Goal: Information Seeking & Learning: Learn about a topic

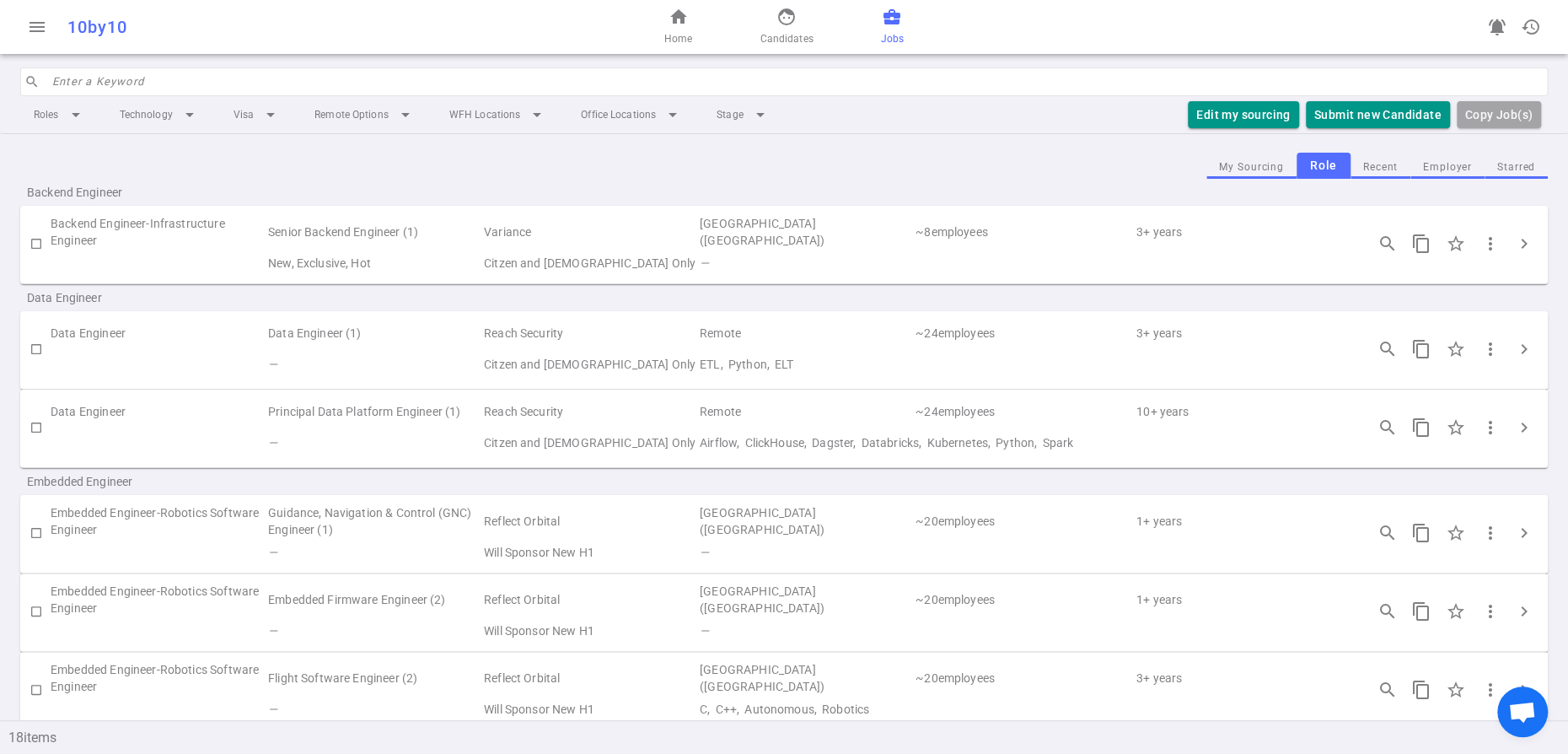
scroll to position [1286, 0]
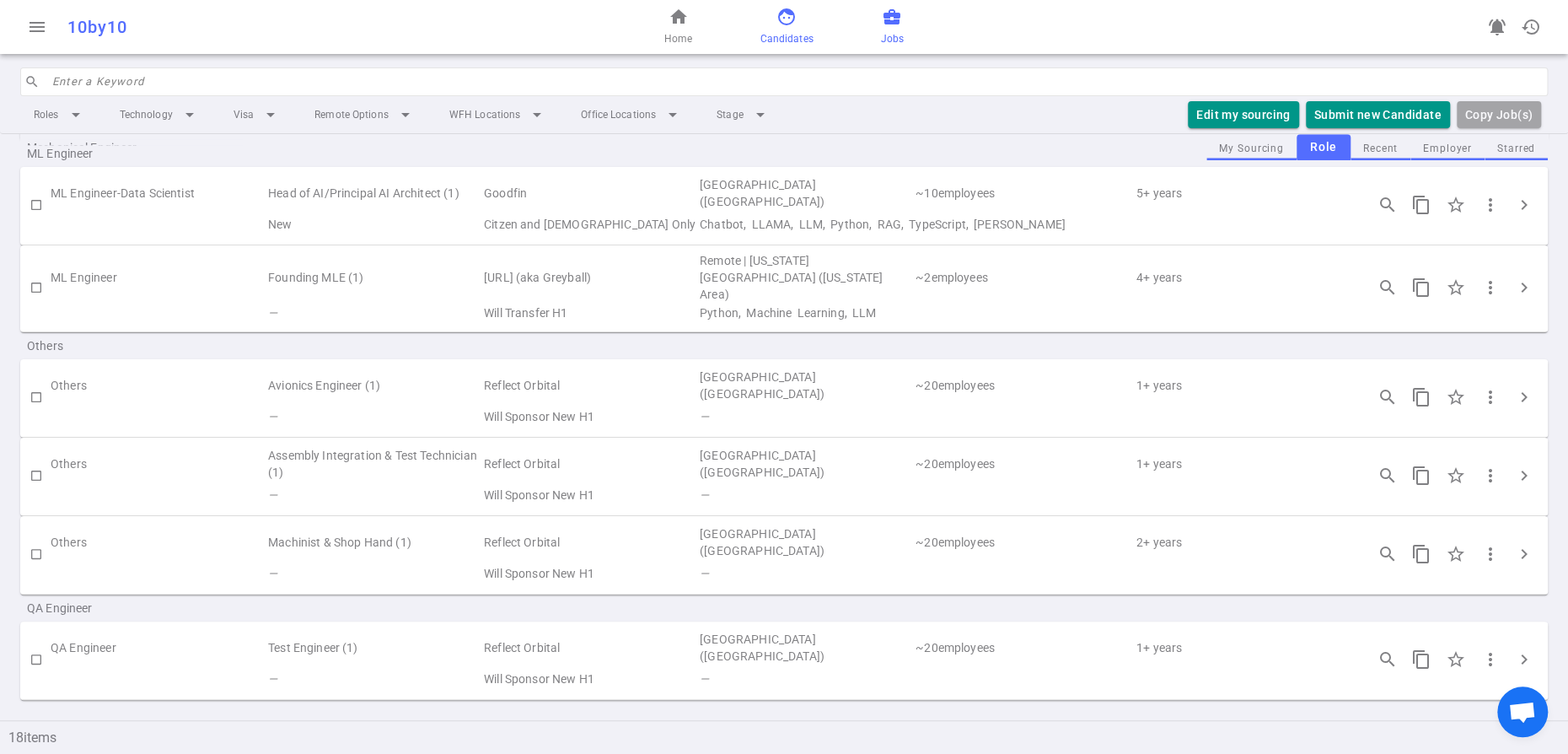
click at [791, 37] on link "face Candidates" at bounding box center [786, 27] width 53 height 41
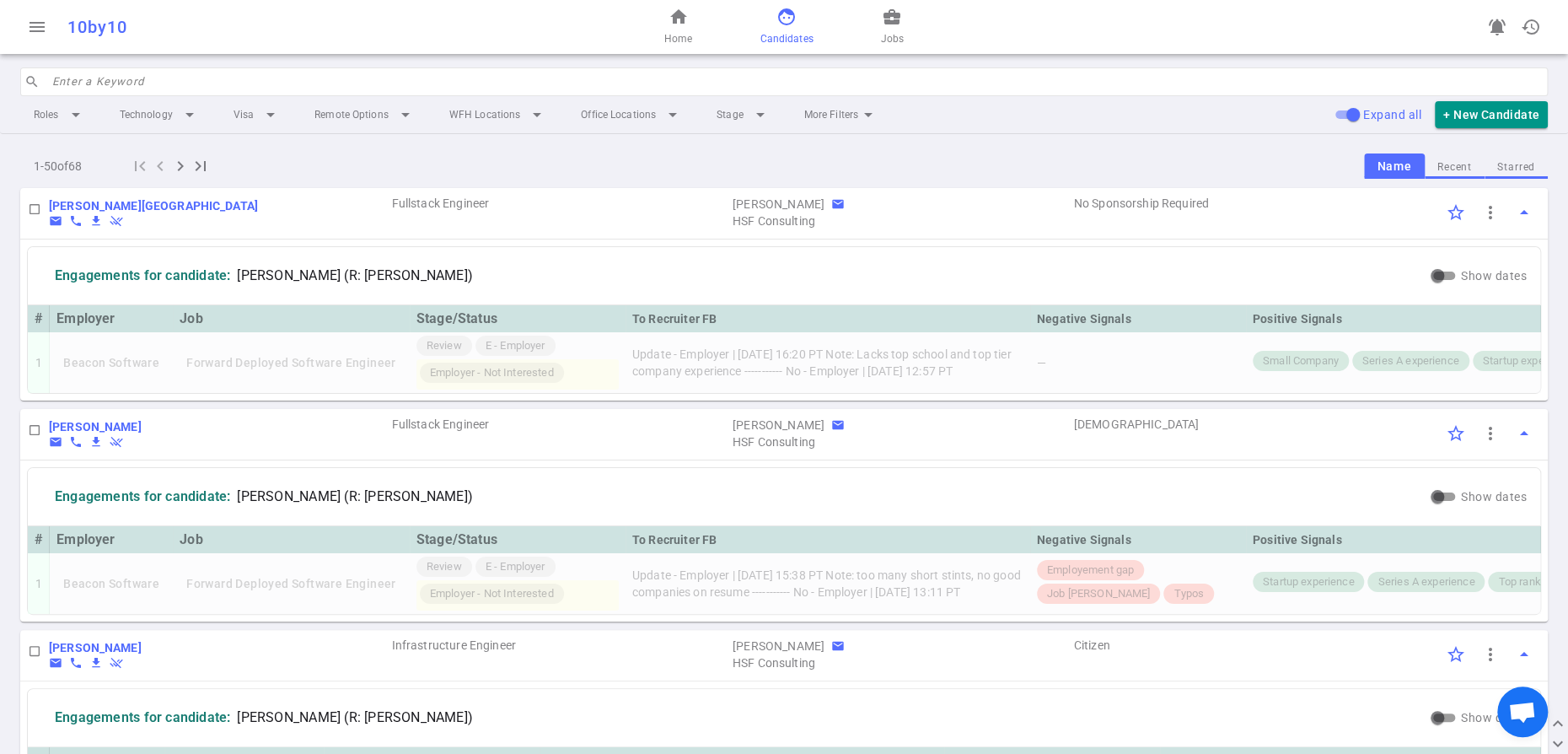
click at [1446, 178] on button "Recent" at bounding box center [1454, 166] width 59 height 23
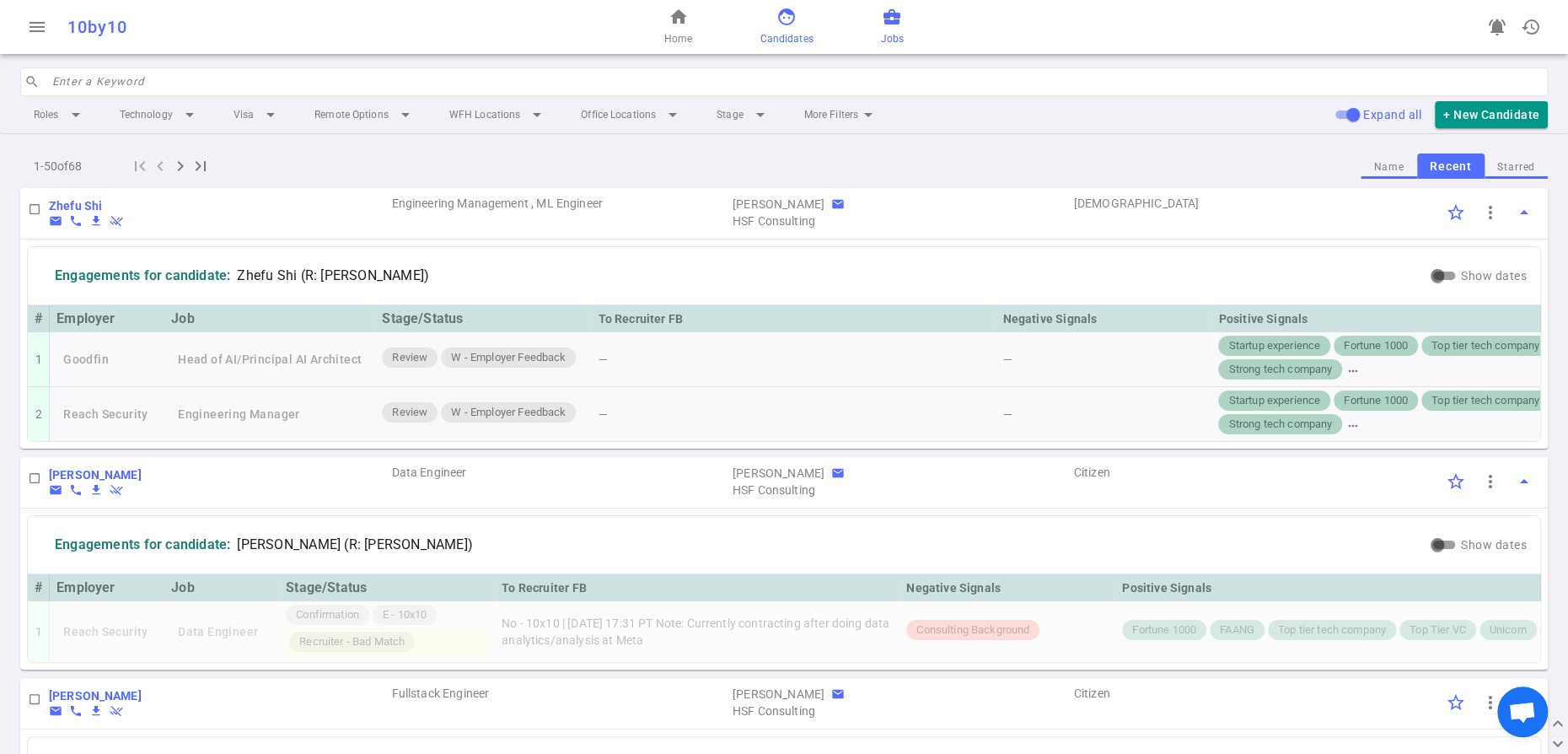
click at [902, 27] on span "business_center" at bounding box center [891, 17] width 20 height 20
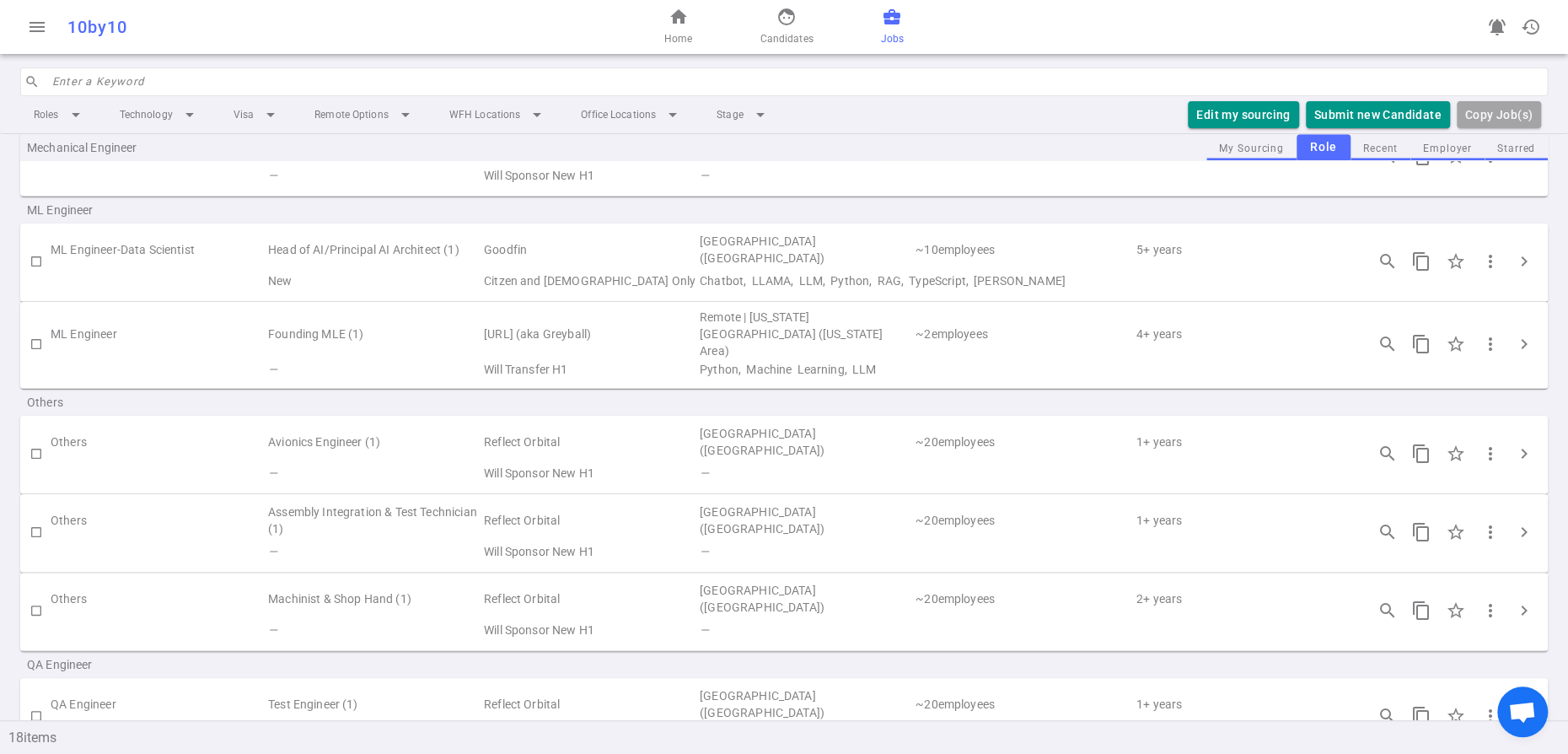
scroll to position [1104, 0]
click at [1522, 353] on span "chevron_right" at bounding box center [1524, 342] width 20 height 20
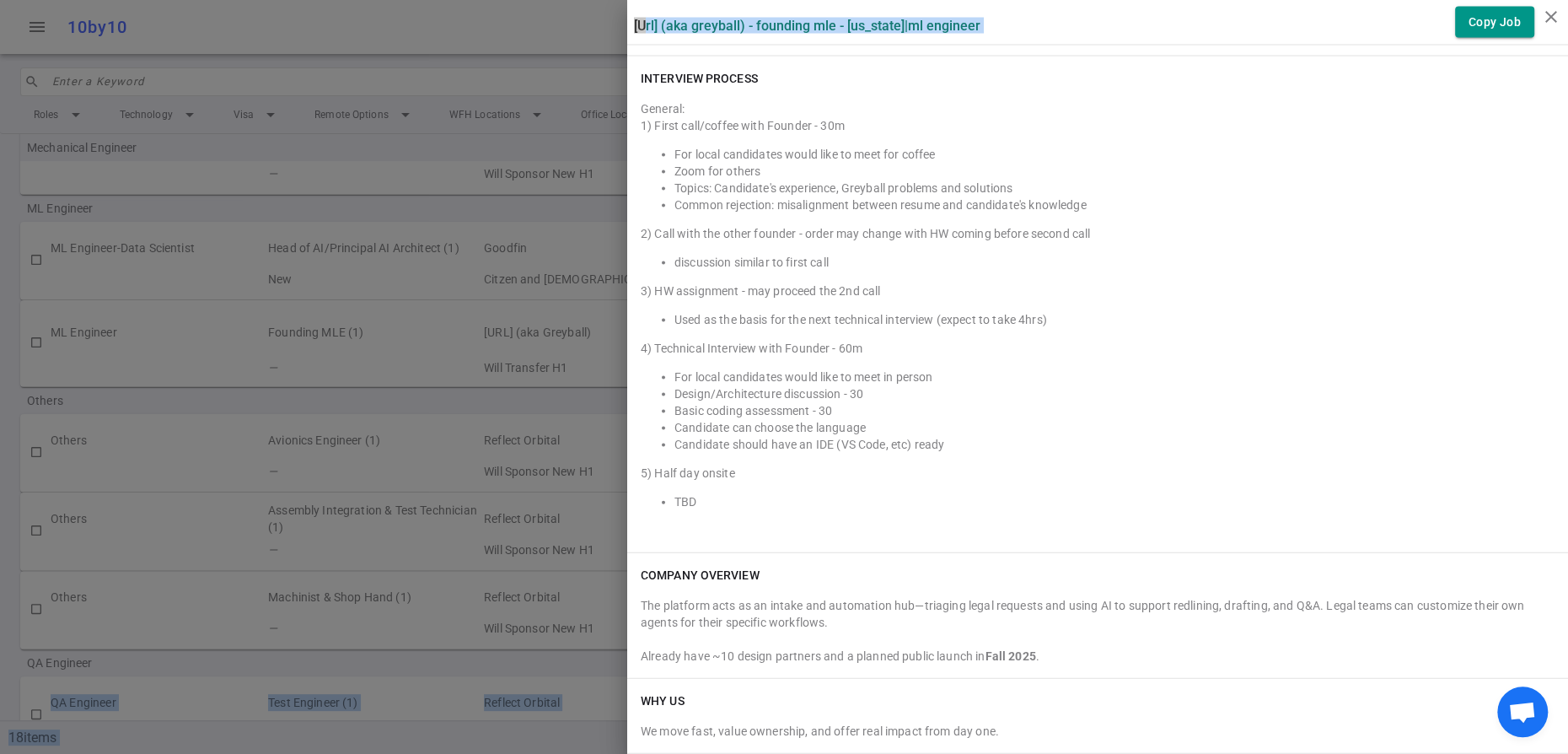
scroll to position [2934, 0]
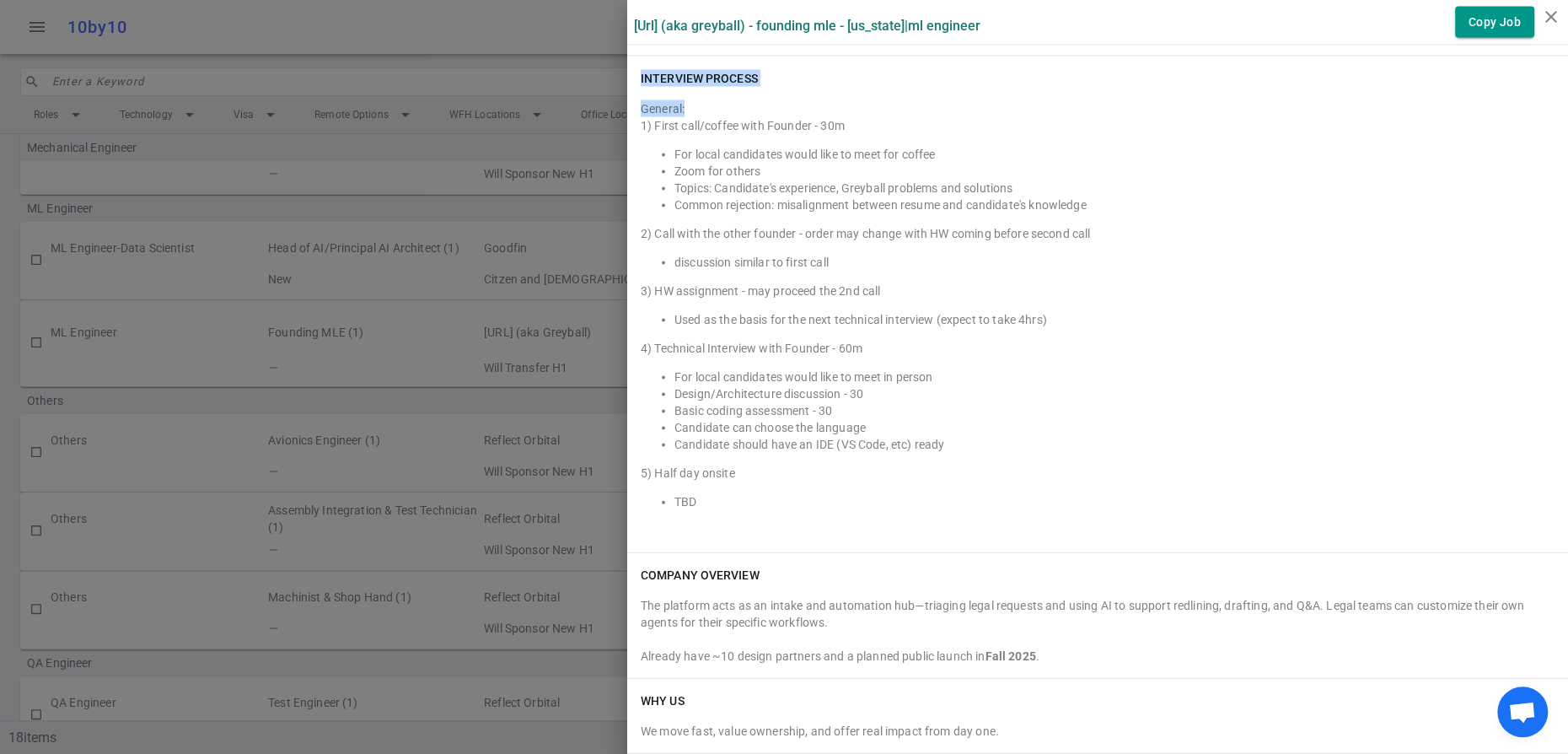
drag, startPoint x: 641, startPoint y: 205, endPoint x: 855, endPoint y: 481, distance: 349.2
click at [855, 481] on div "INTERVIEW PROCESS General: 1) First call/coffee with Founder - 30m For local ca…" at bounding box center [1098, 304] width 941 height 495
copy div "INTERVIEW PROCESS General:"
click at [1549, 17] on icon "close" at bounding box center [1551, 17] width 20 height 20
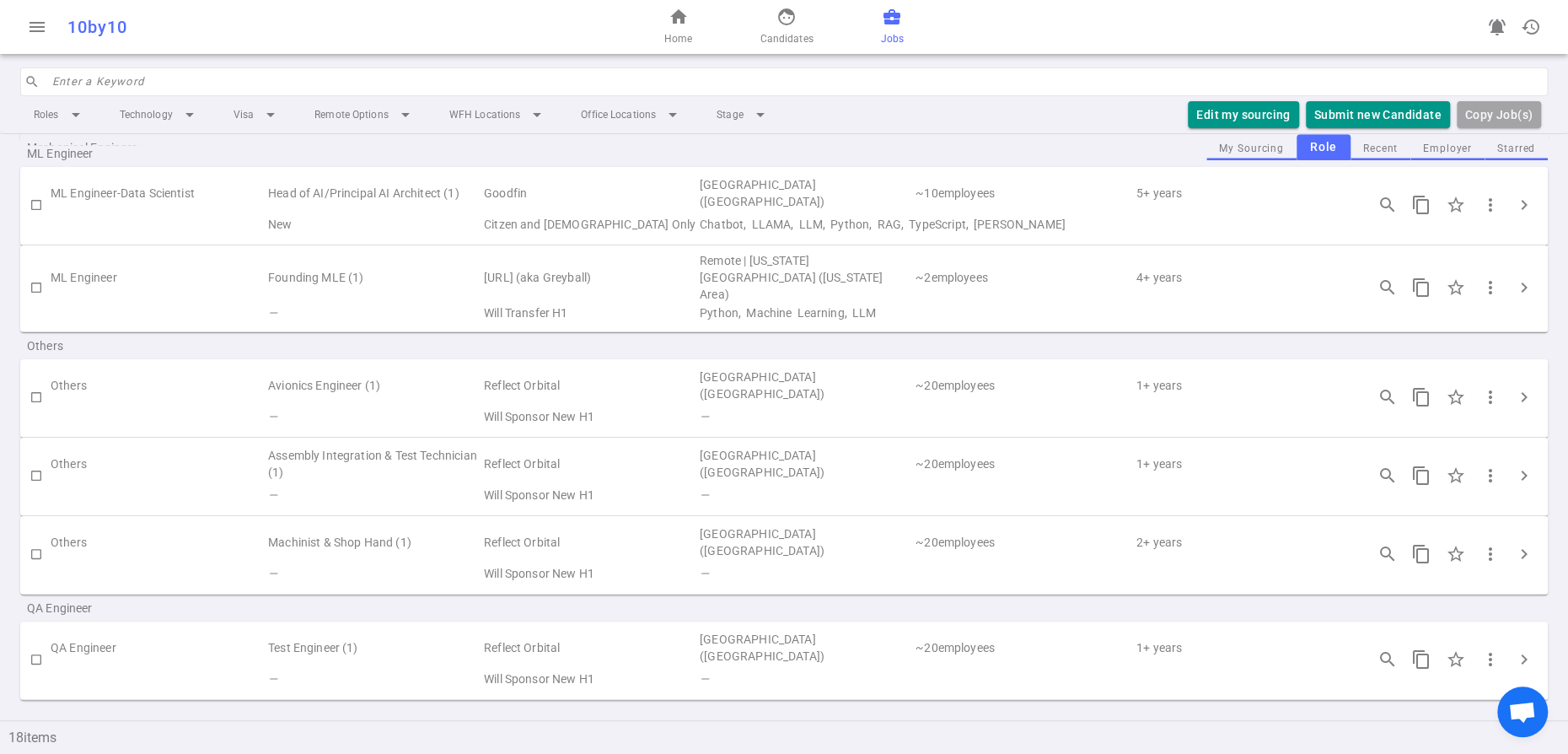
scroll to position [1286, 0]
click at [1515, 277] on span "chevron_right" at bounding box center [1524, 287] width 20 height 20
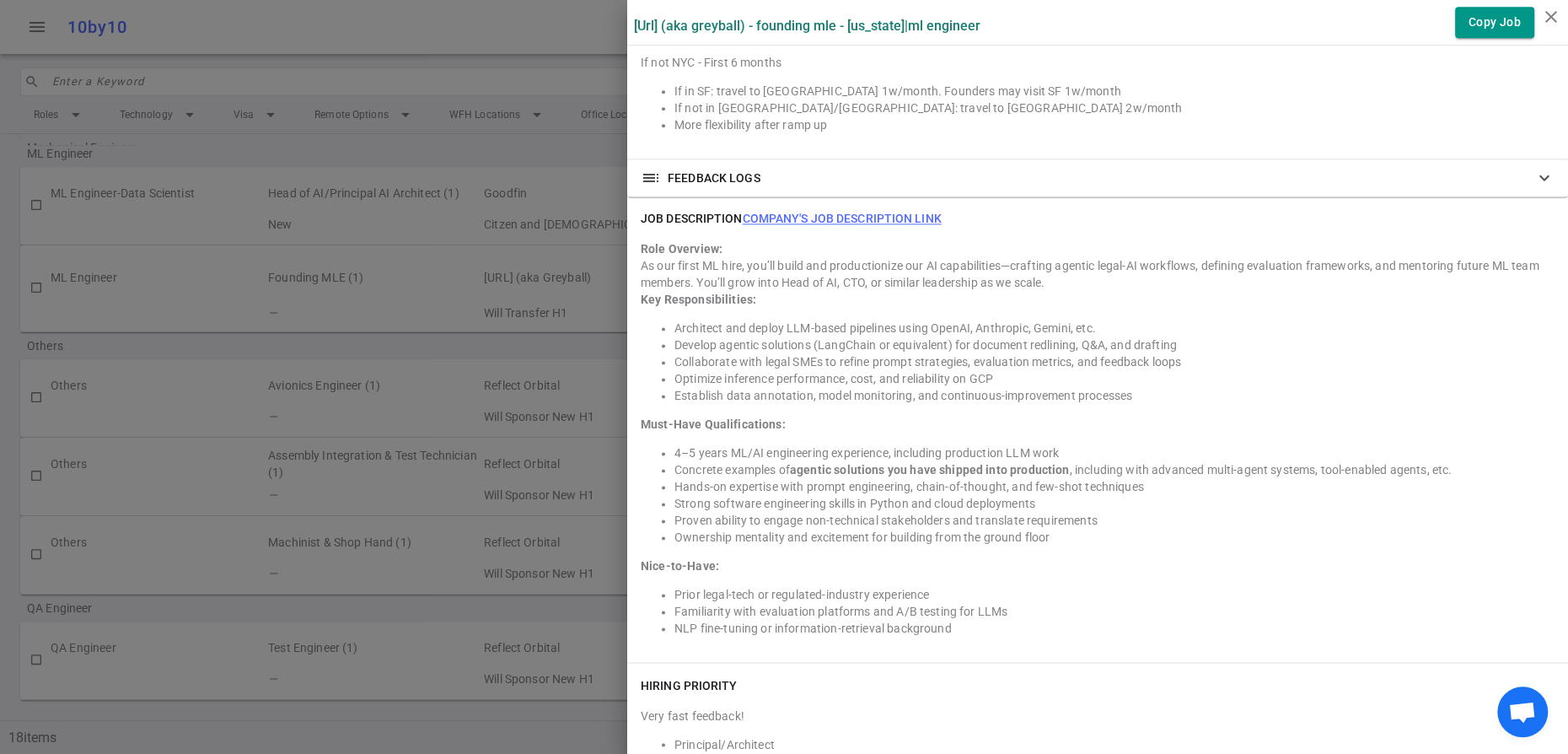
scroll to position [1499, 0]
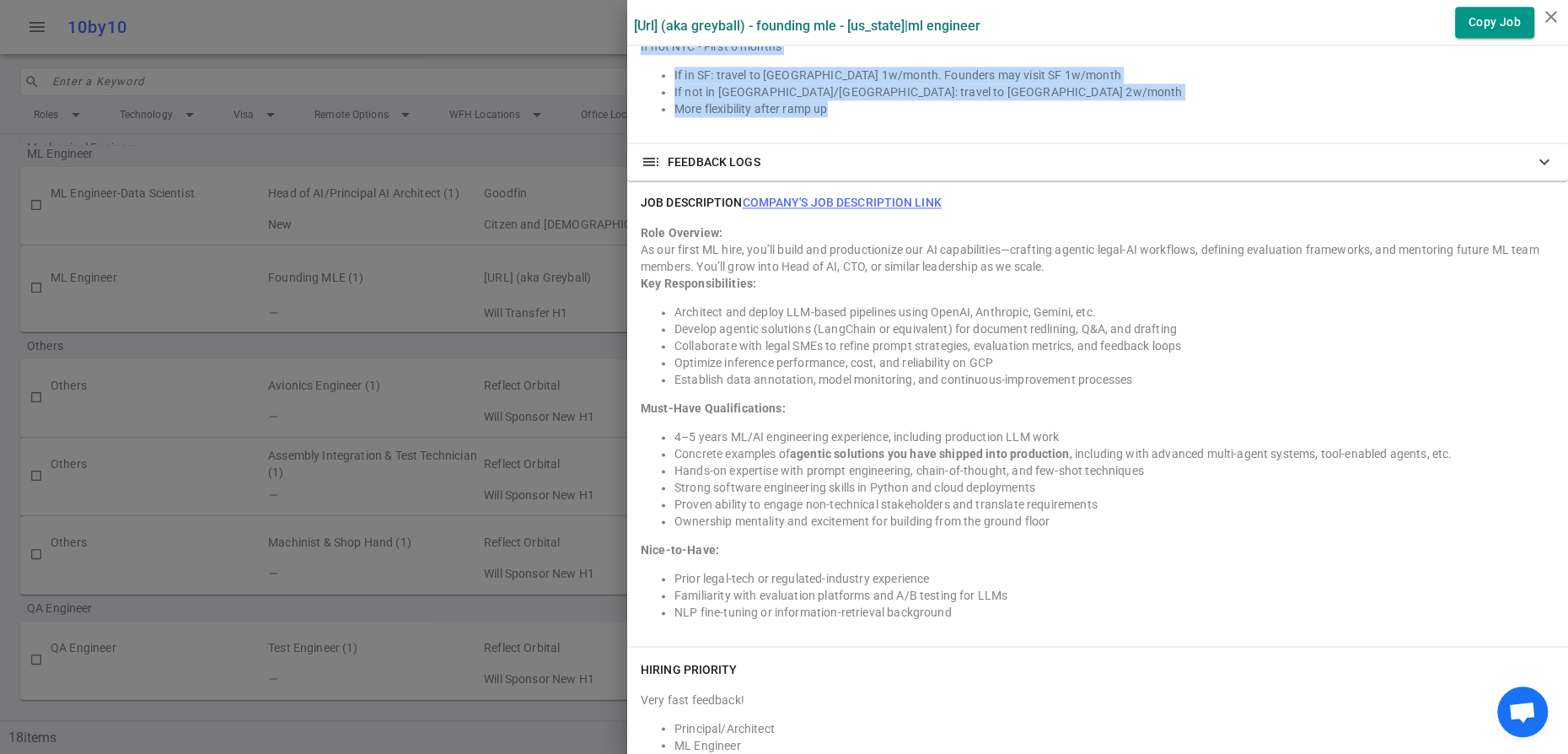
drag, startPoint x: 886, startPoint y: 506, endPoint x: 651, endPoint y: 191, distance: 393.0
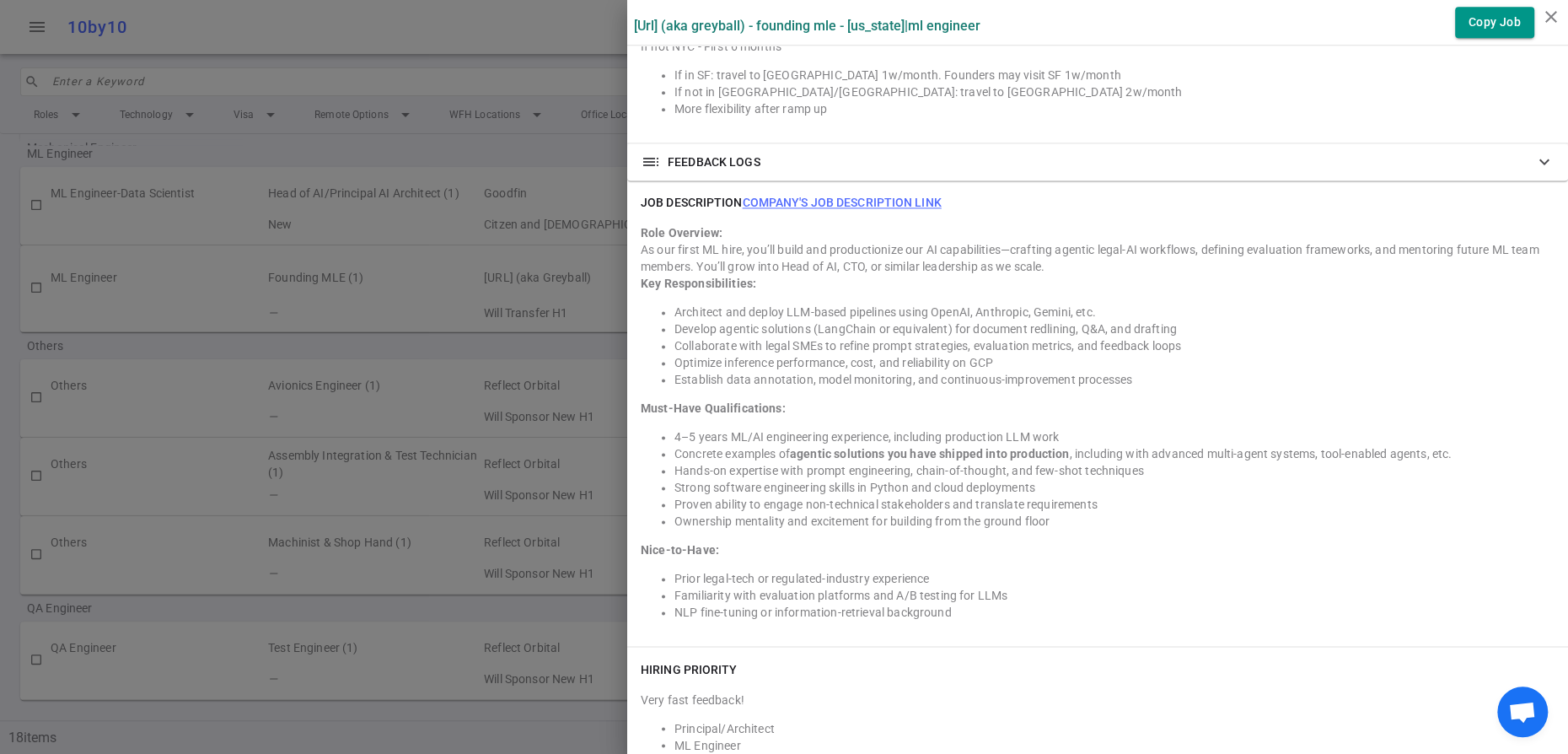
click at [470, 44] on div at bounding box center [784, 377] width 1568 height 754
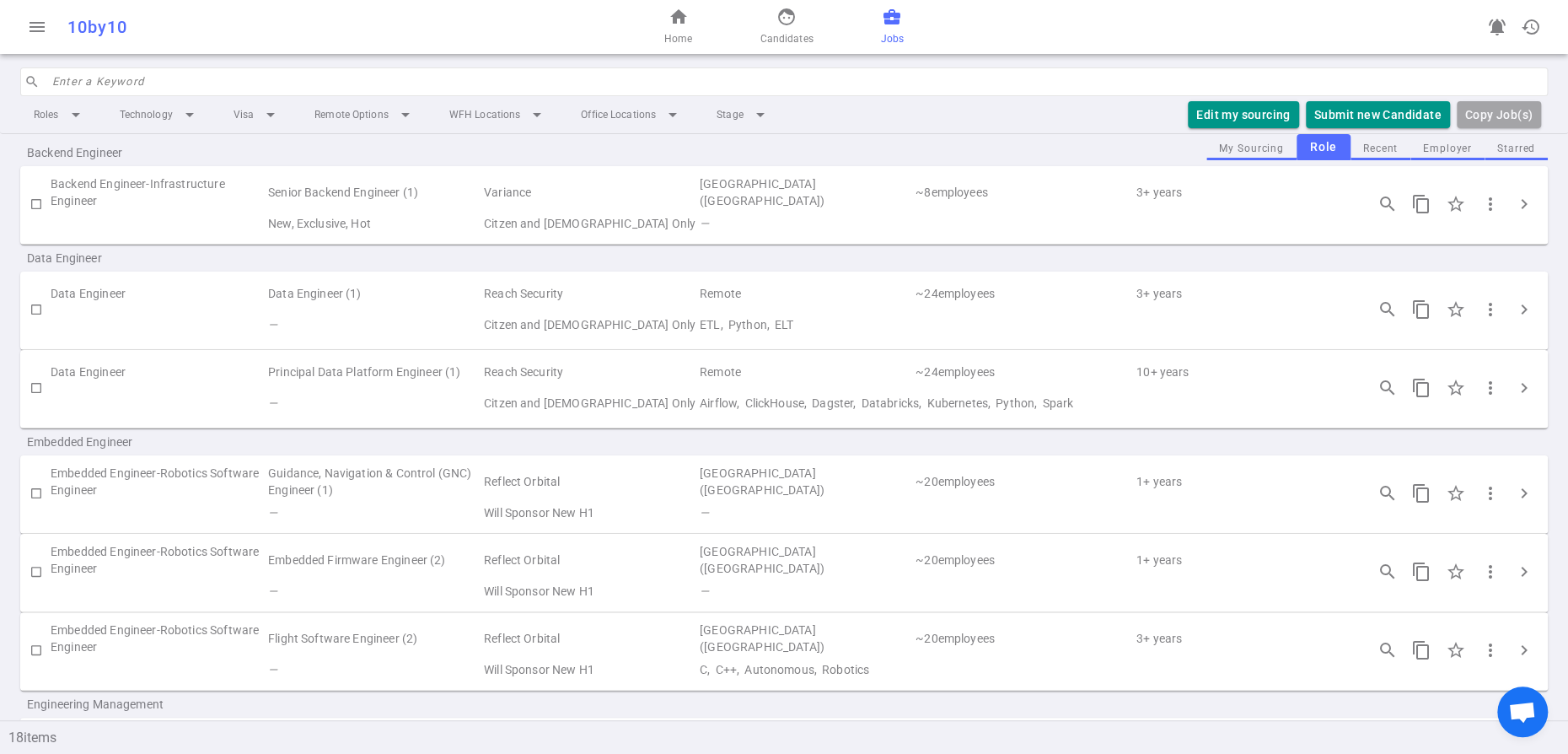
scroll to position [52, 0]
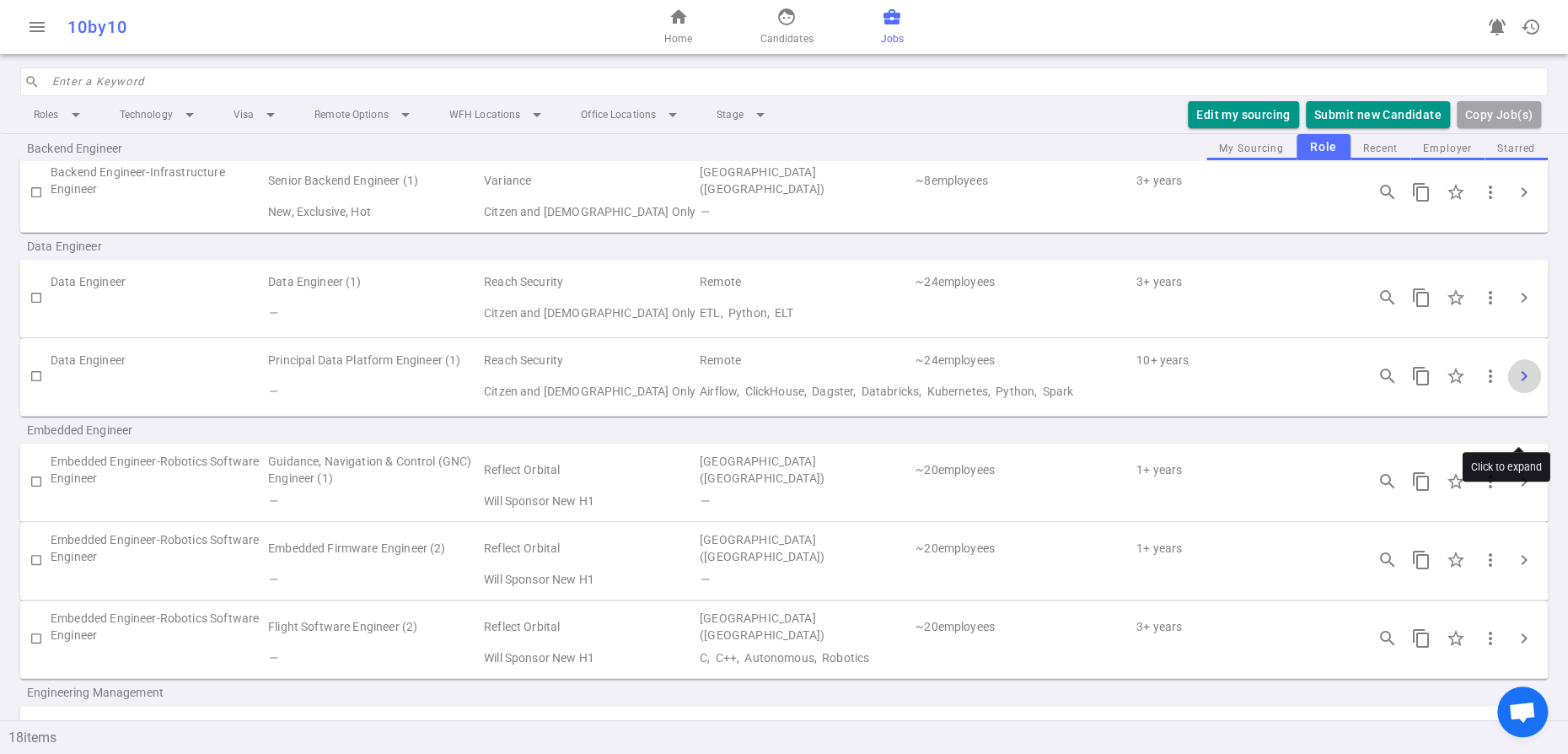
click at [1517, 386] on span "chevron_right" at bounding box center [1524, 376] width 20 height 20
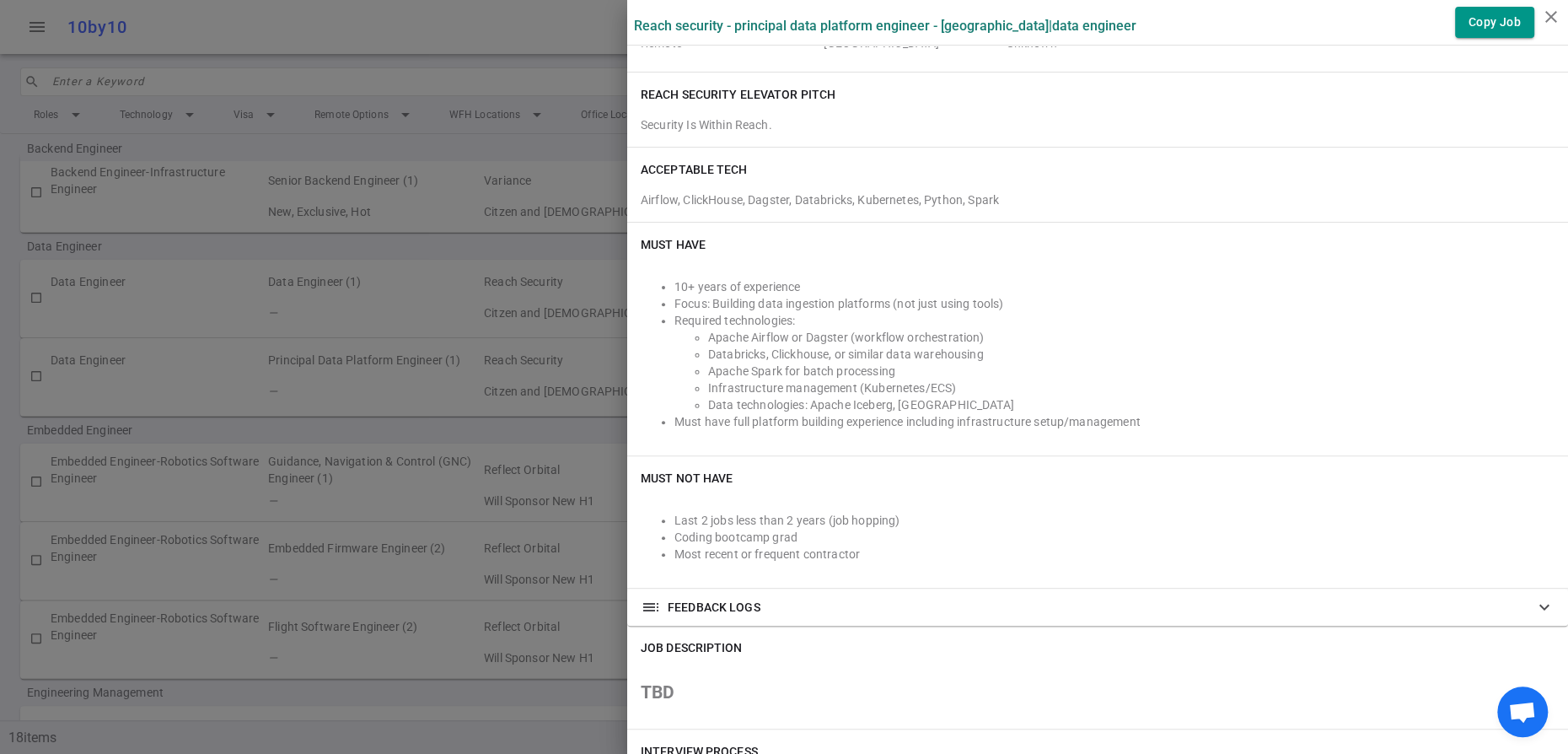
scroll to position [0, 0]
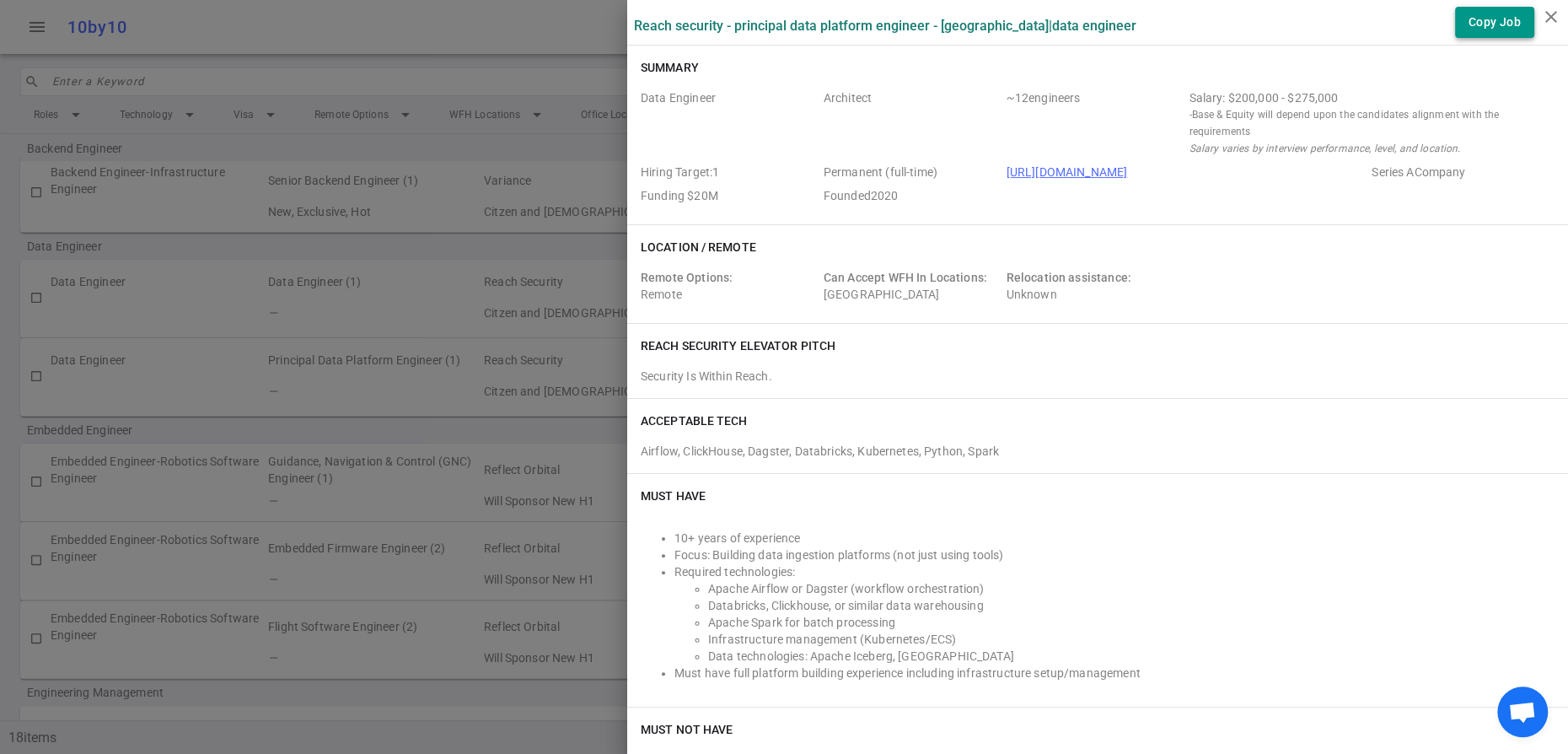
click at [1469, 35] on button "Copy Job" at bounding box center [1495, 22] width 79 height 31
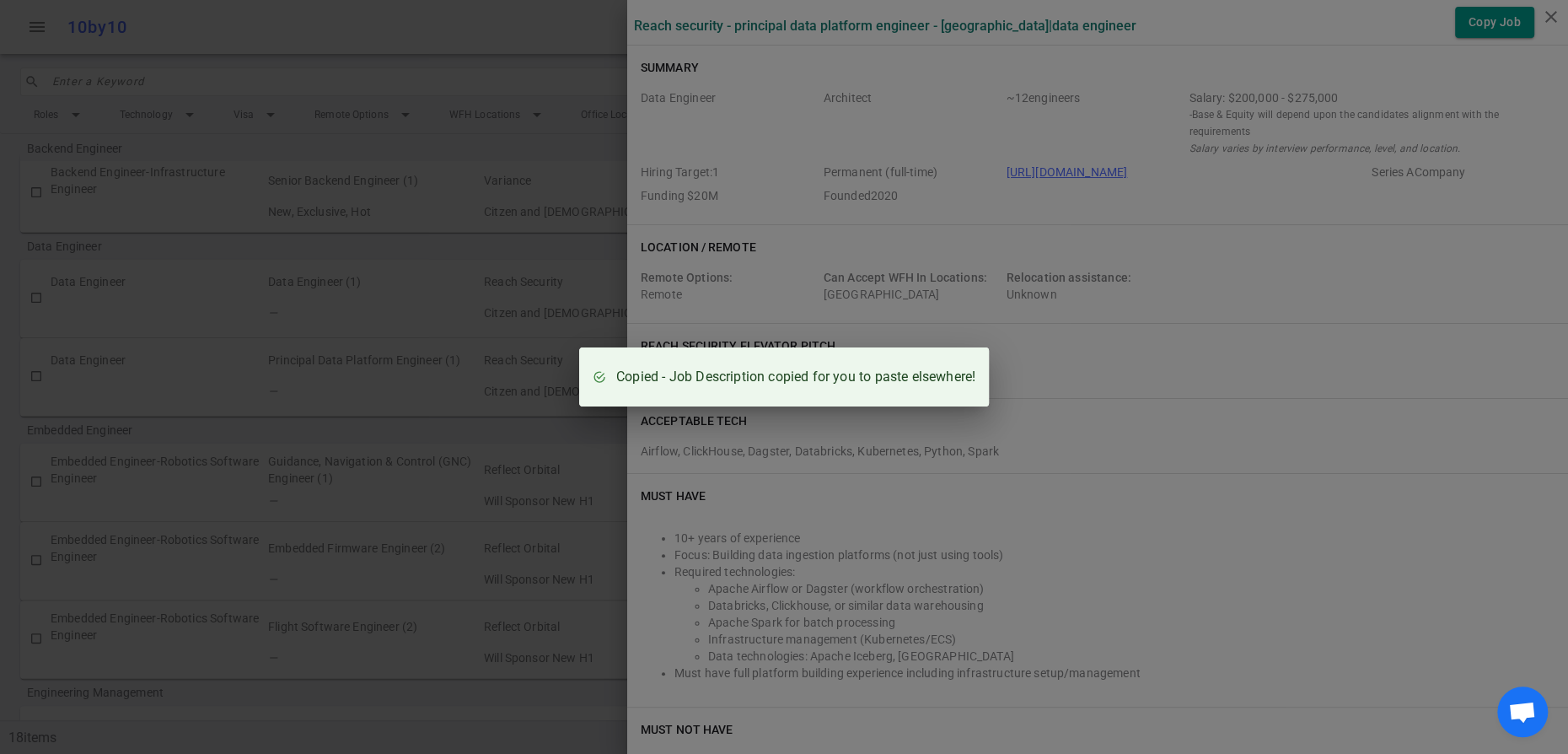
click at [343, 335] on div "Copied - Job Description copied for you to paste elsewhere!" at bounding box center [784, 377] width 1568 height 754
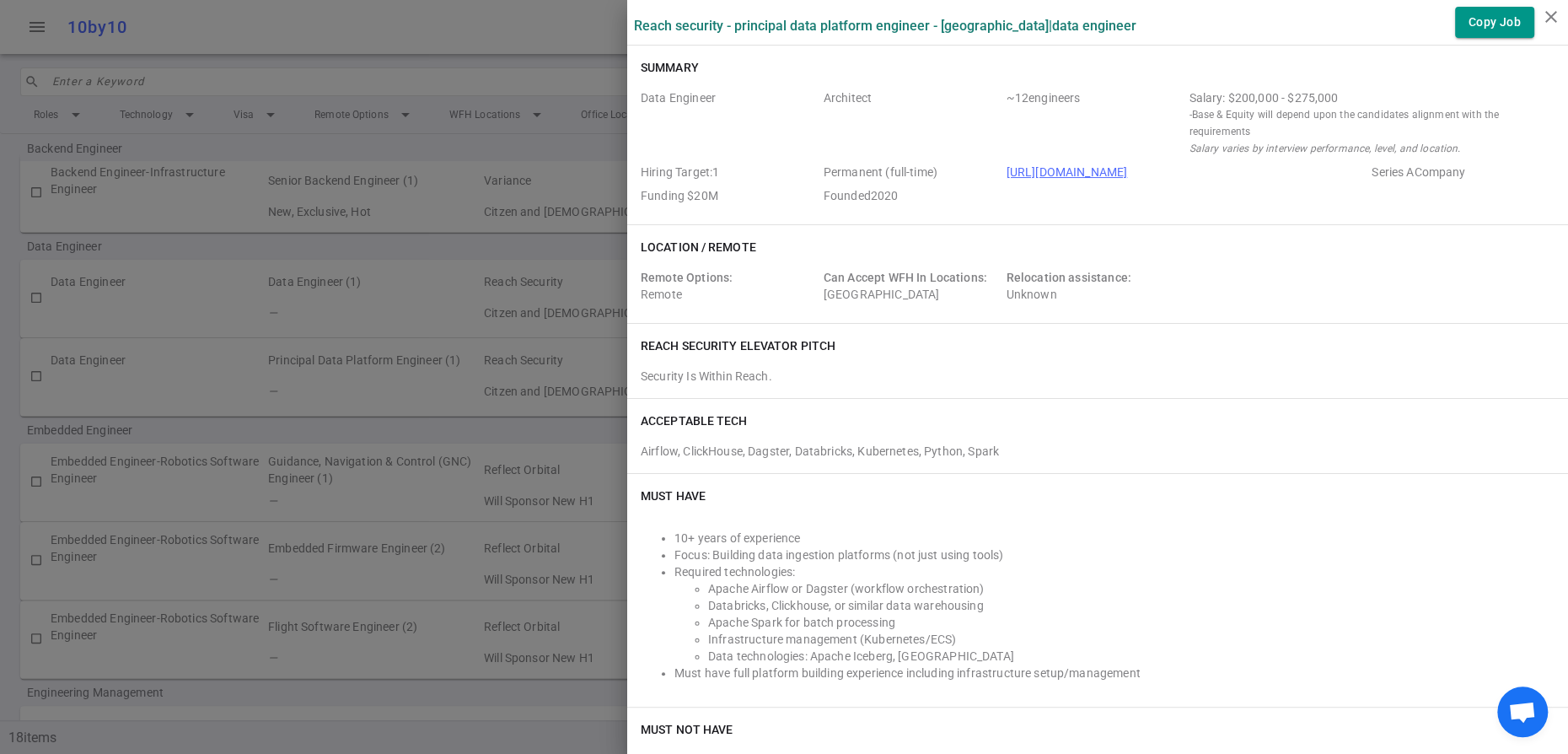
click at [167, 341] on div at bounding box center [784, 377] width 1568 height 754
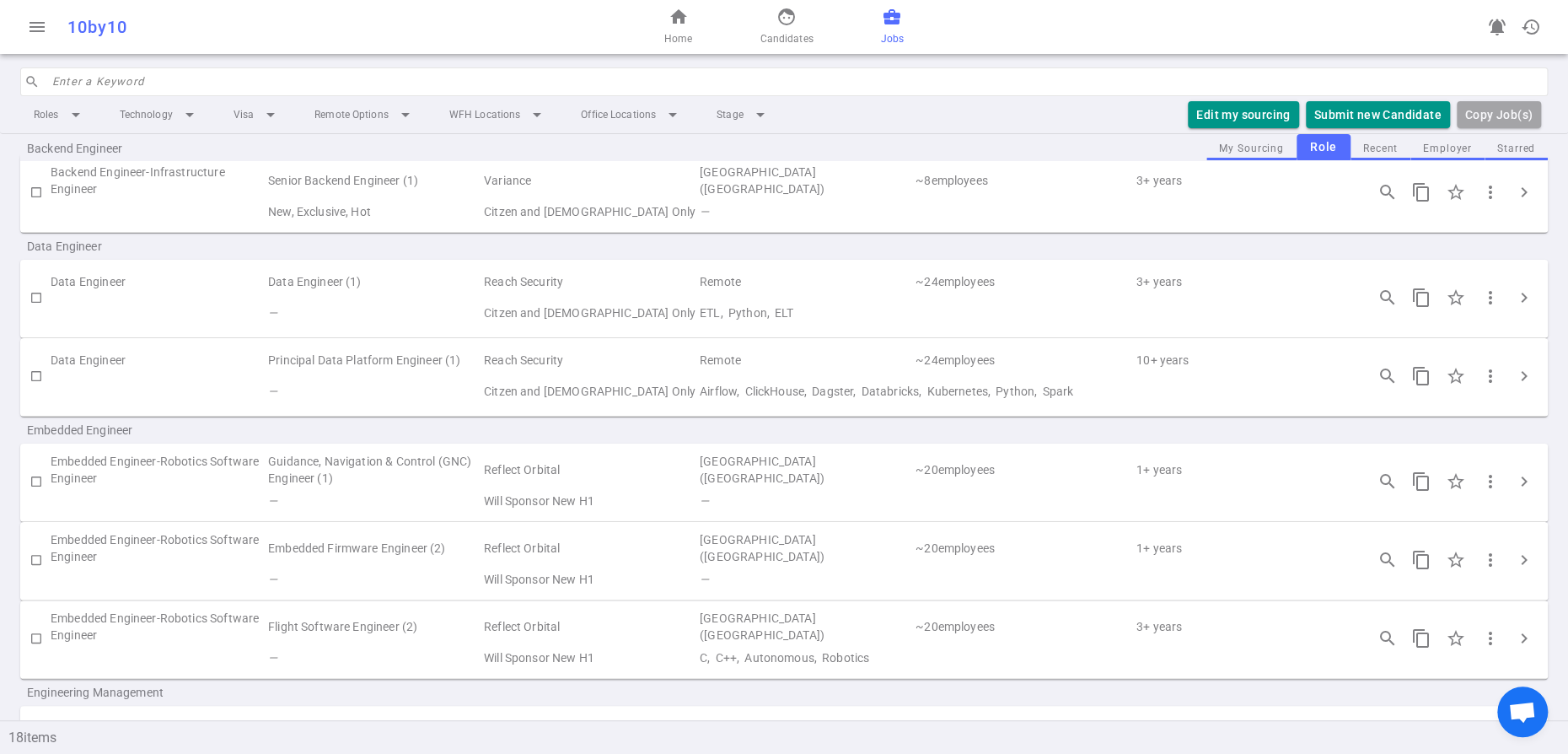
click at [1101, 329] on td "ETL, Python, ELT" at bounding box center [1024, 312] width 653 height 31
click at [1534, 314] on button "chevron_right" at bounding box center [1524, 297] width 34 height 34
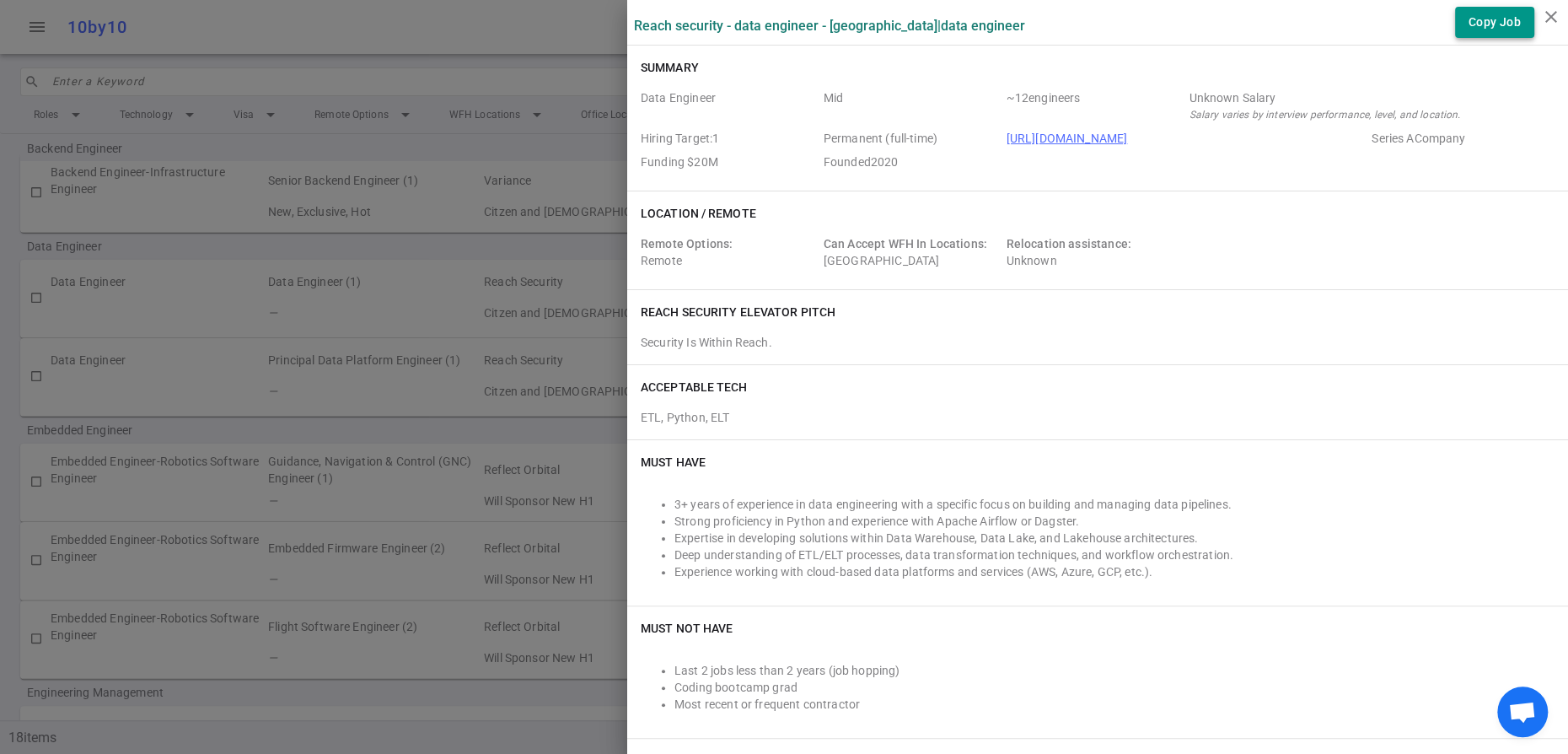
click at [1471, 34] on button "Copy Job" at bounding box center [1495, 22] width 79 height 31
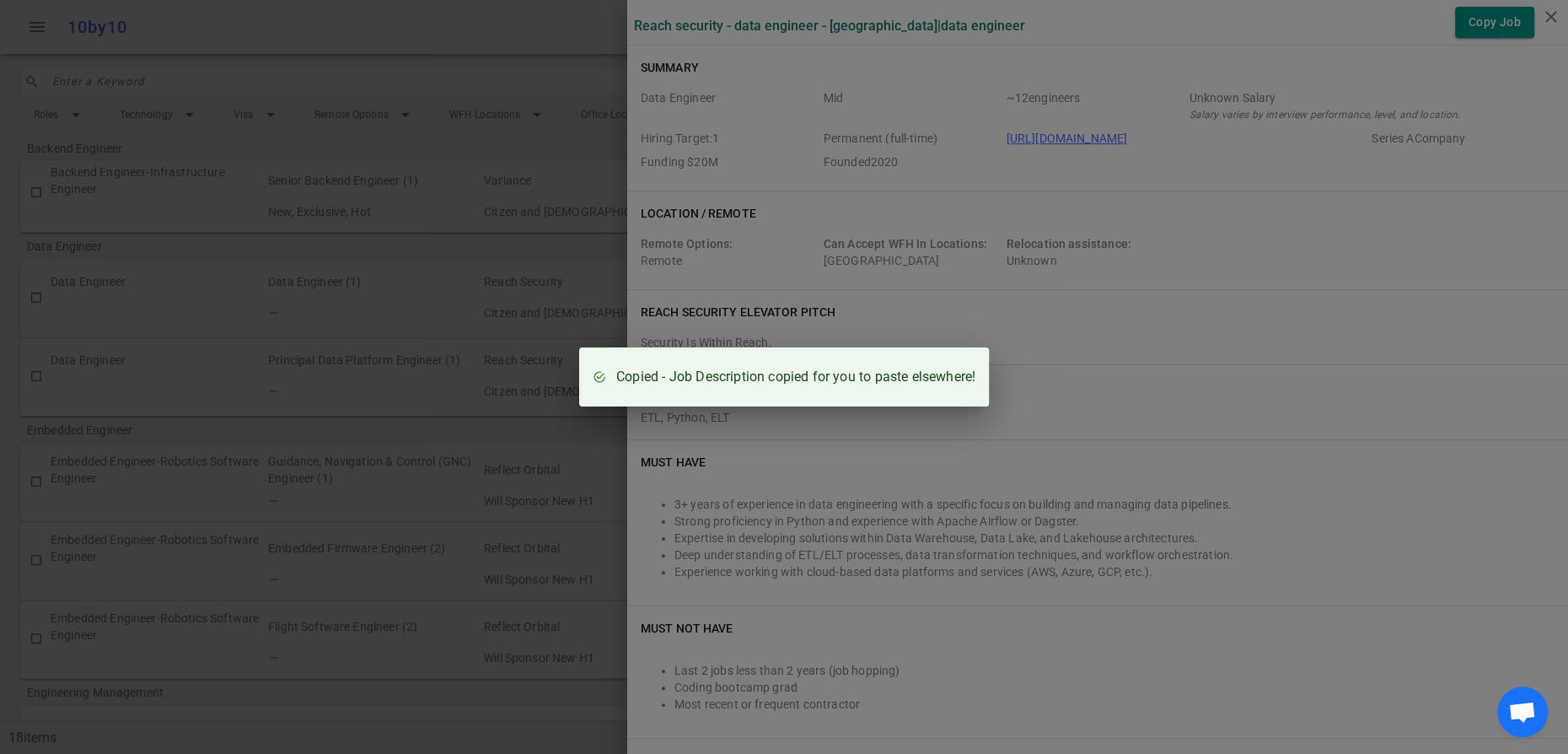
click at [837, 68] on div "Copied - Job Description copied for you to paste elsewhere!" at bounding box center [784, 377] width 1568 height 754
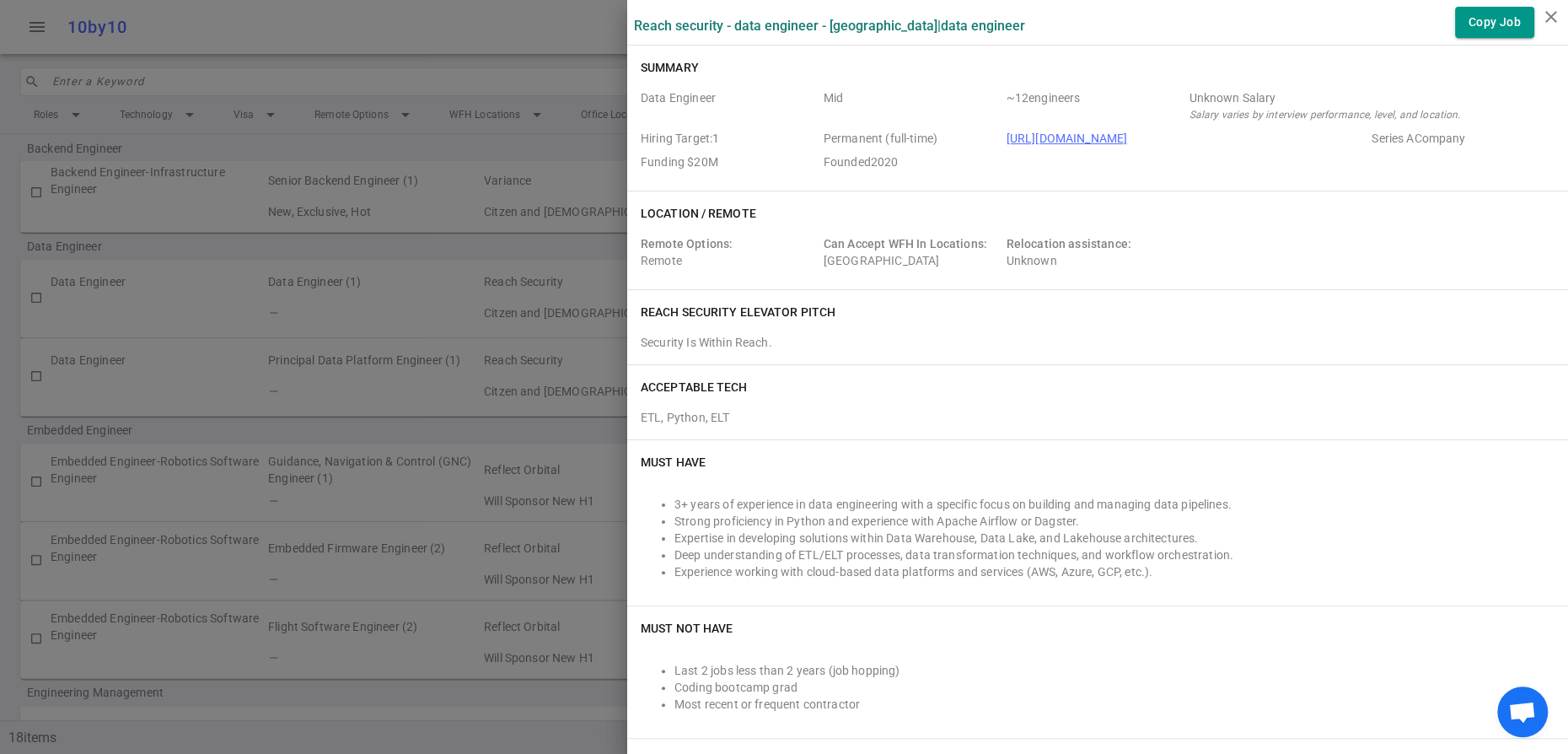
click at [452, 103] on div at bounding box center [784, 377] width 1568 height 754
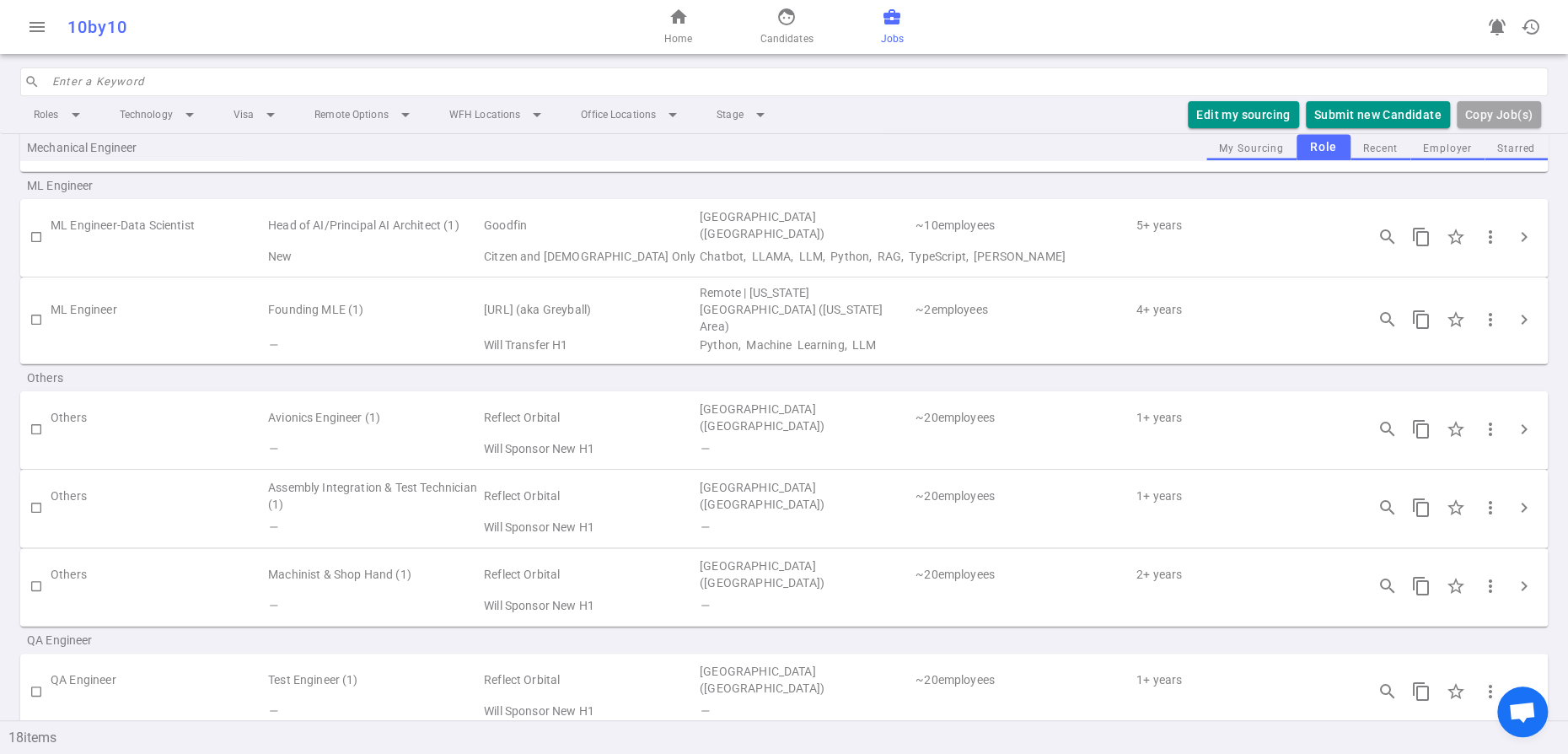
scroll to position [1118, 0]
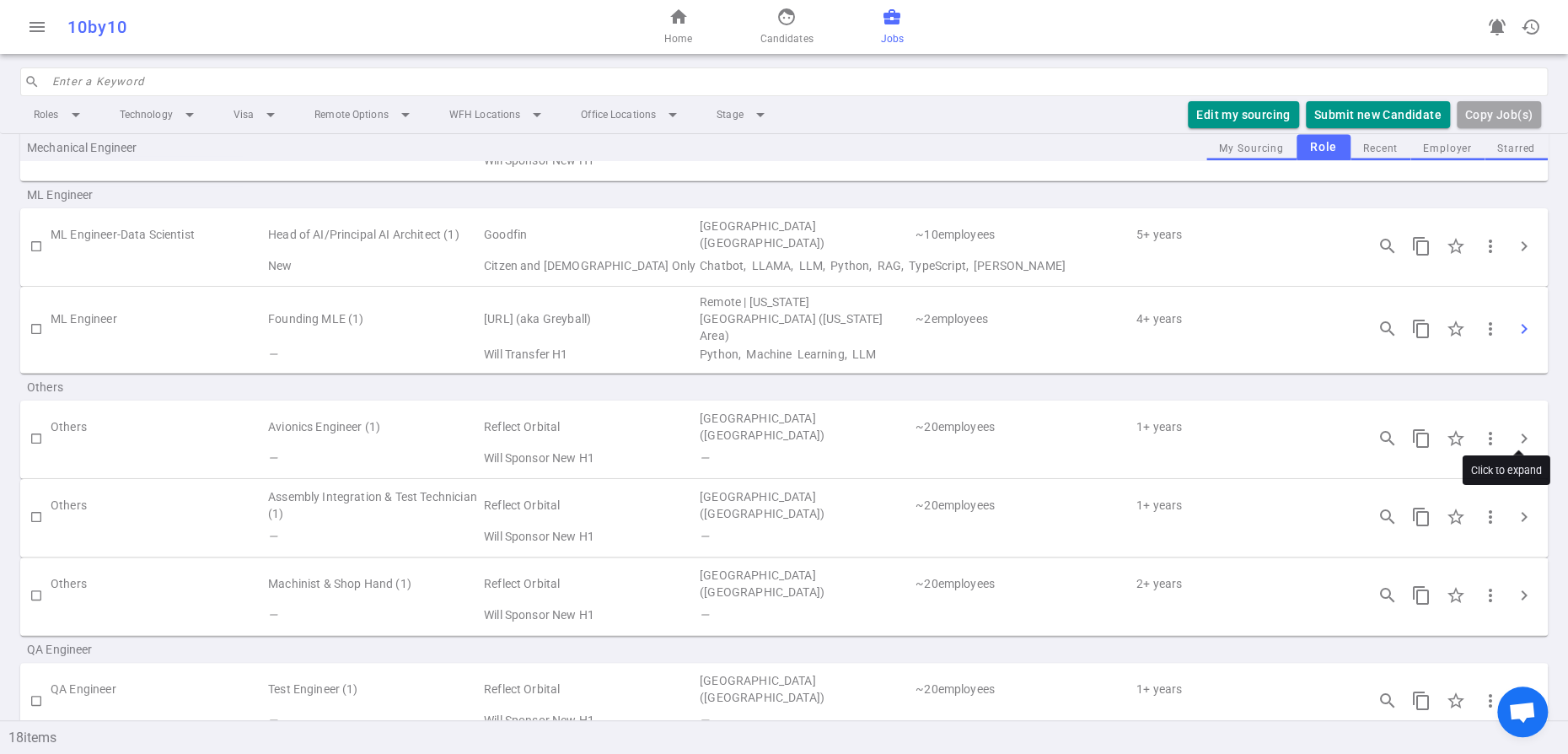
click at [1525, 339] on span "chevron_right" at bounding box center [1524, 329] width 20 height 20
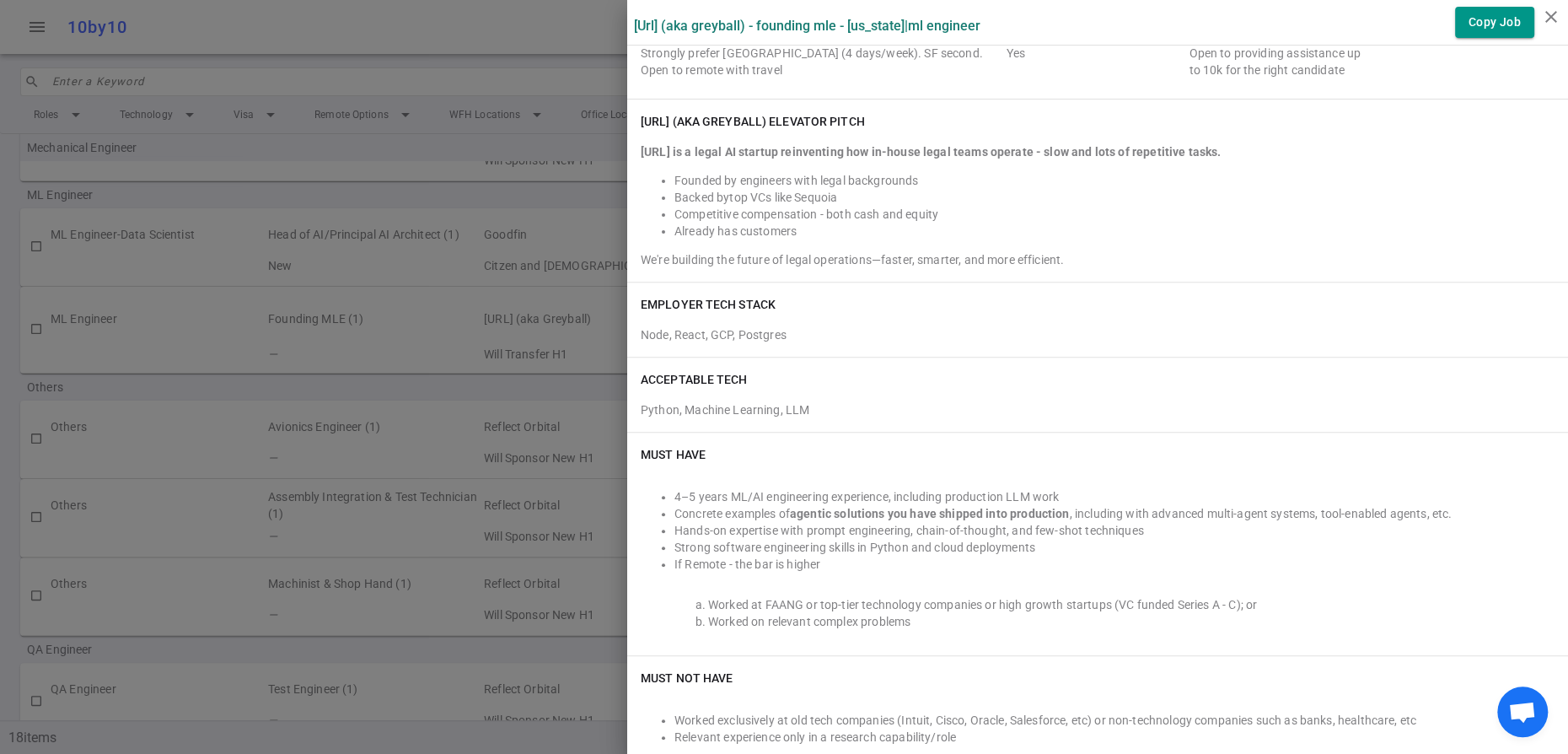
scroll to position [299, 0]
drag, startPoint x: 875, startPoint y: 545, endPoint x: 643, endPoint y: 423, distance: 262.1
copy div "EMPLOYER TECH STACK Node, React, GCP, Postgres ACCEPTABLE TECH Python, Machine …"
click at [1043, 387] on div "ACCEPTABLE TECH" at bounding box center [1098, 378] width 914 height 17
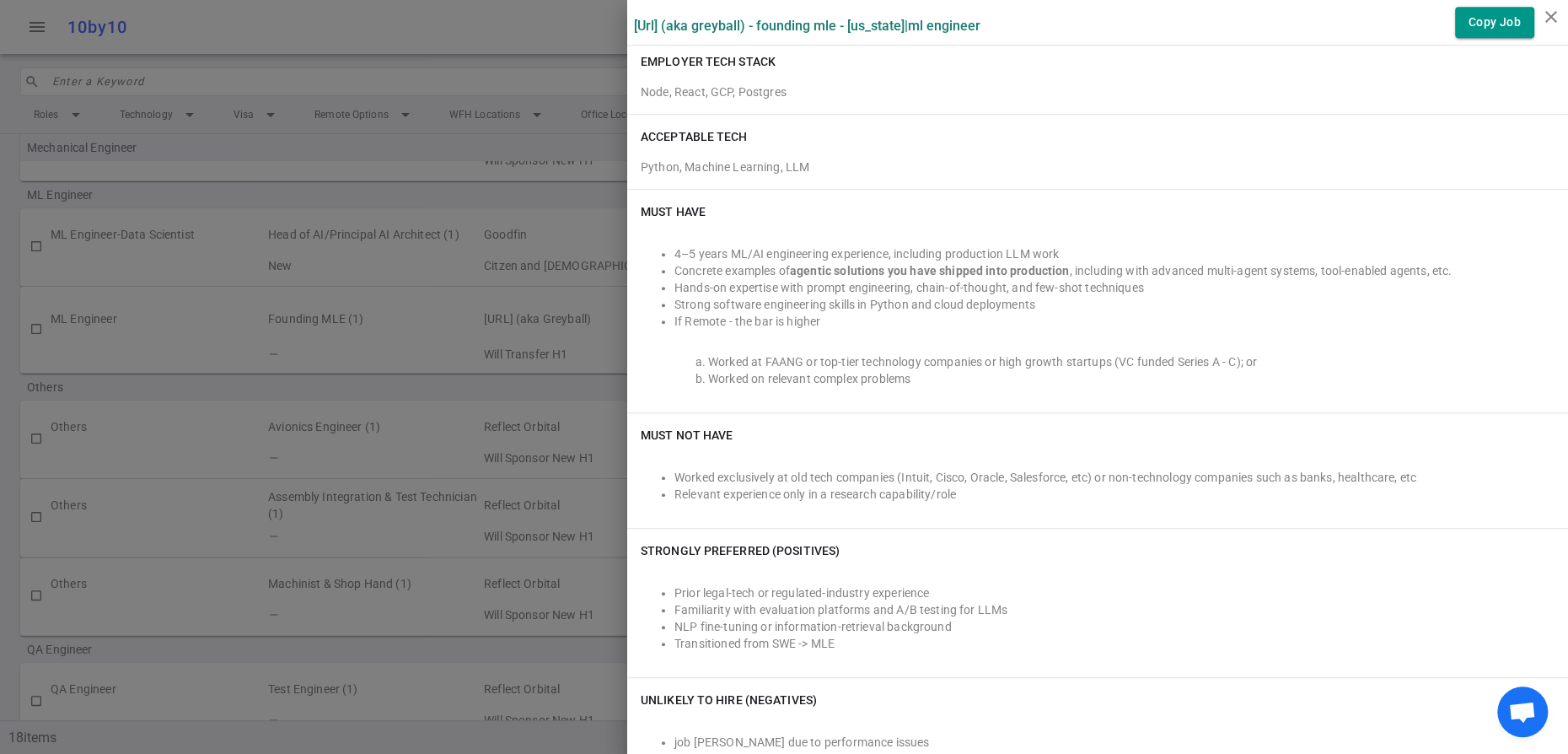
scroll to position [545, 0]
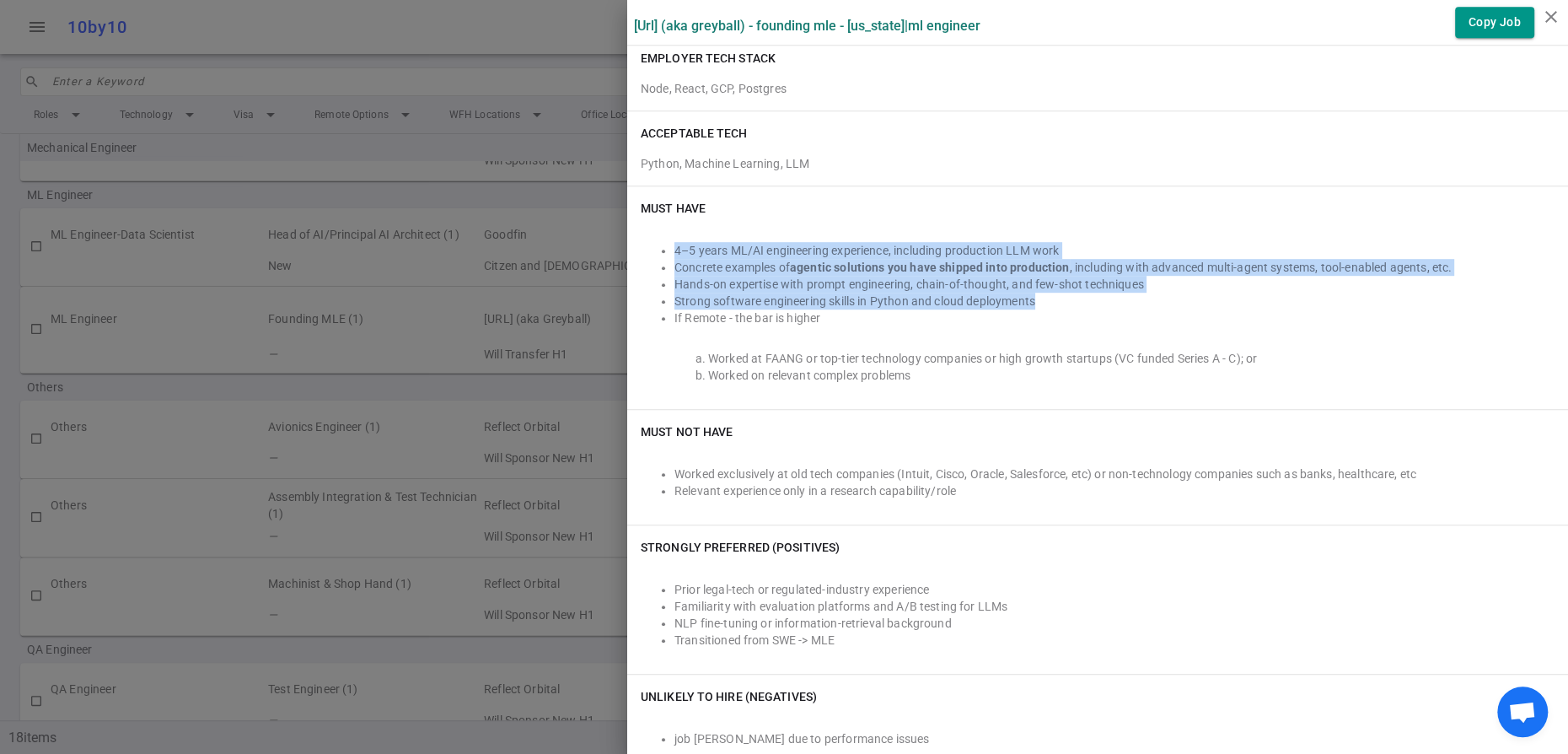
drag, startPoint x: 1146, startPoint y: 495, endPoint x: 655, endPoint y: 403, distance: 499.5
click at [655, 326] on ul "4–5 years ML/AI engineering experience, including production LLM work Concrete …" at bounding box center [1098, 283] width 914 height 84
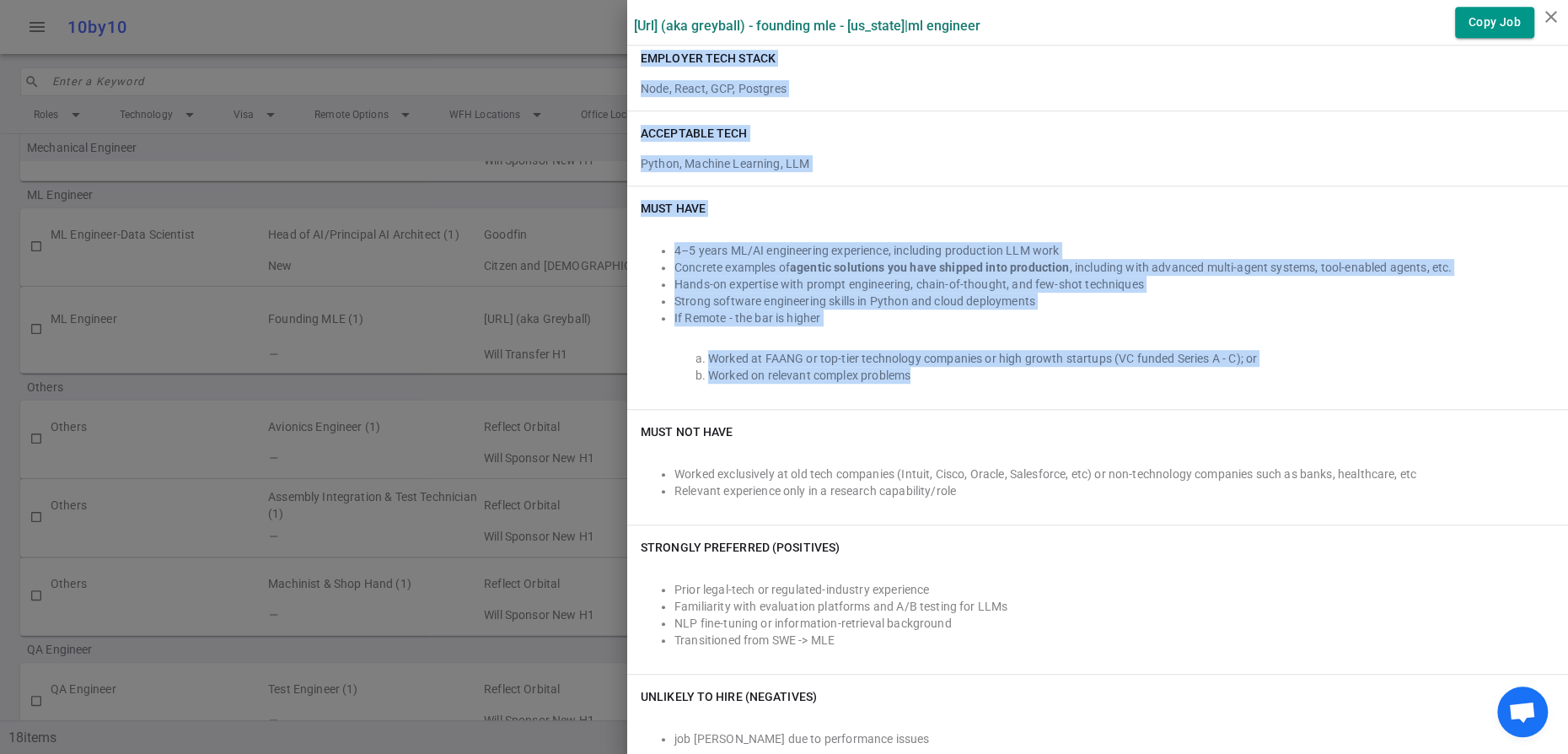
drag, startPoint x: 996, startPoint y: 592, endPoint x: 640, endPoint y: 180, distance: 544.5
copy div "EMPLOYER TECH STACK Node, React, GCP, Postgres ACCEPTABLE TECH Python, Machine …"
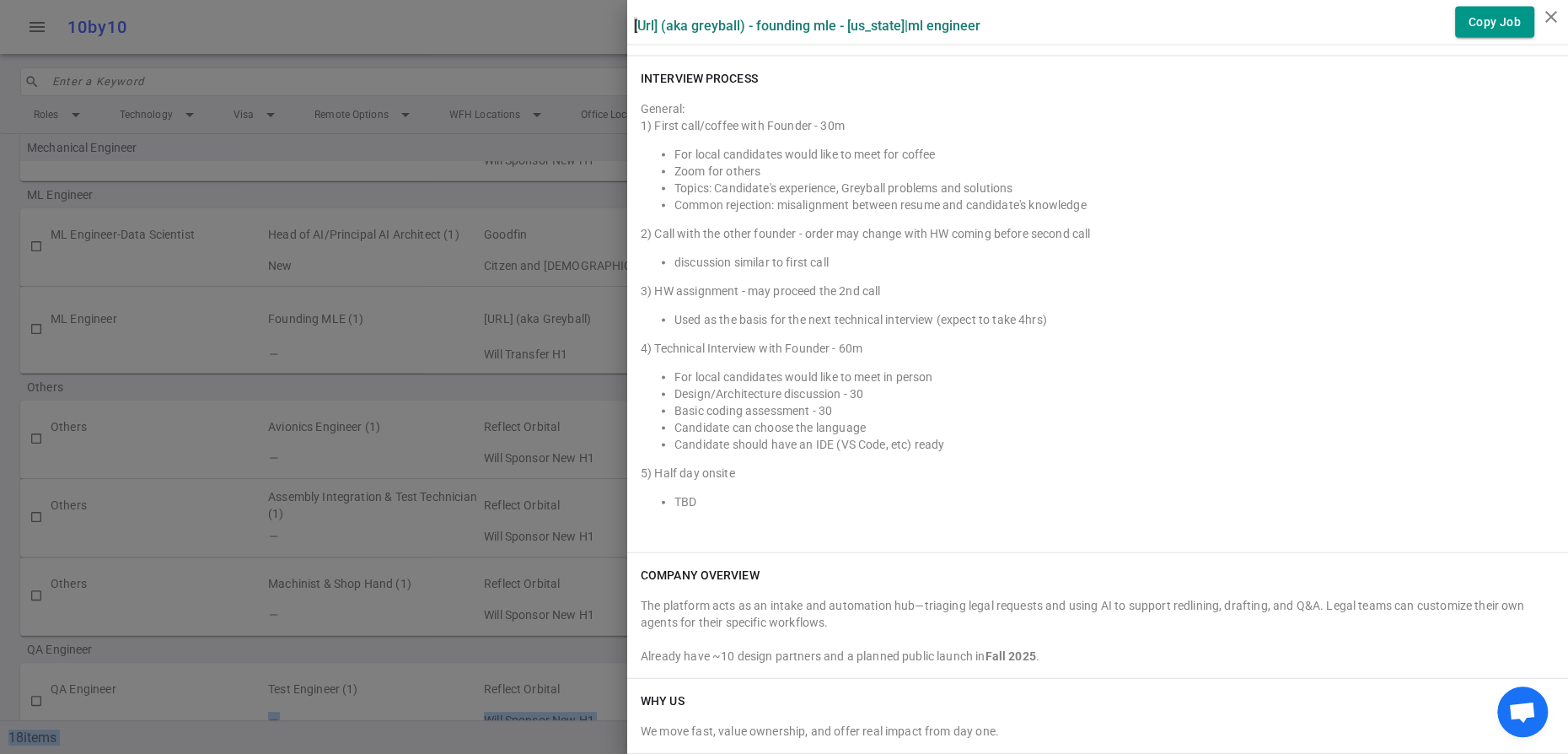
scroll to position [2934, 0]
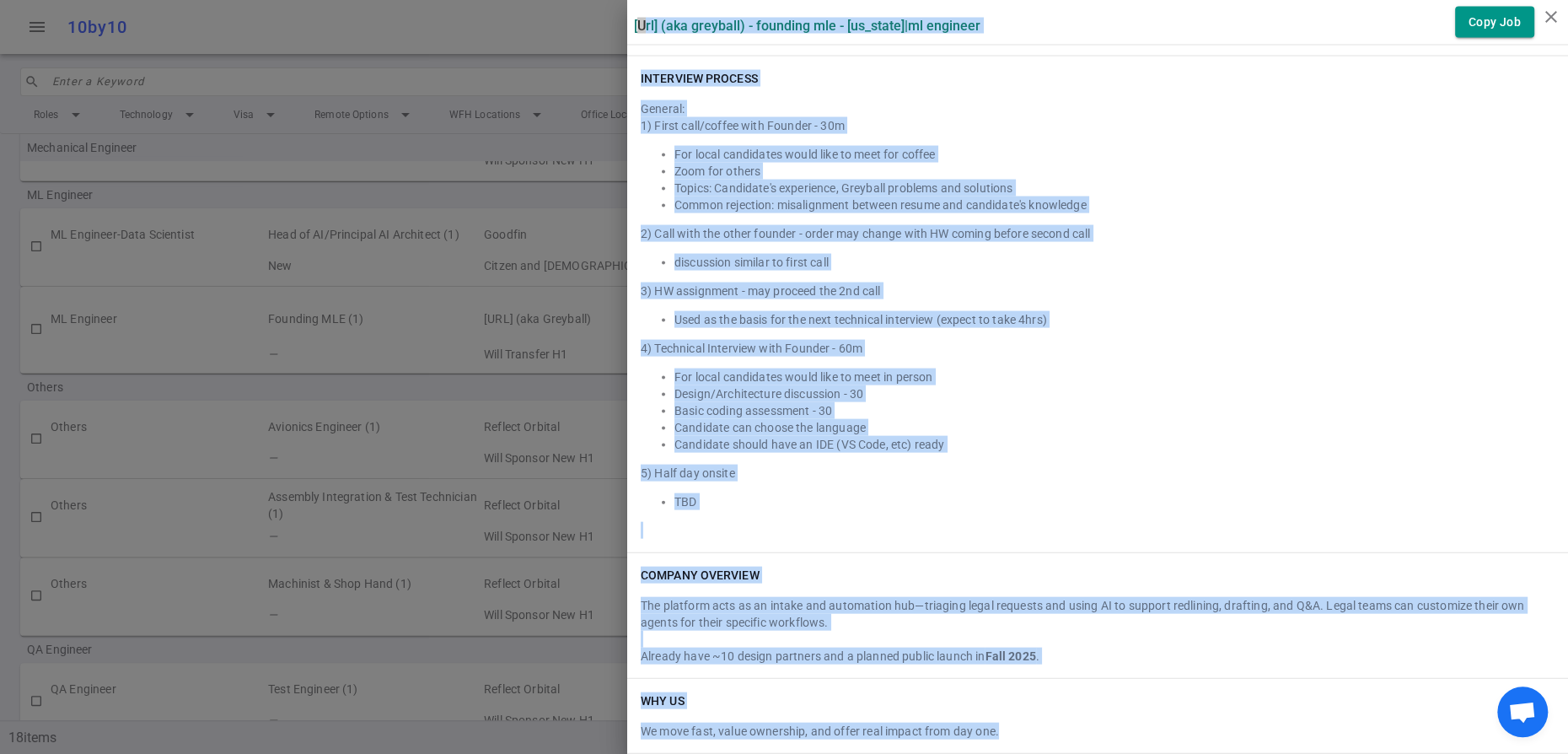
drag, startPoint x: 641, startPoint y: 21, endPoint x: 1127, endPoint y: 712, distance: 844.8
copy div "loremips.do (sit Ametcons) - Adipisci ELI - Sed Doei | TE Incididu Utla Etd Mag…"
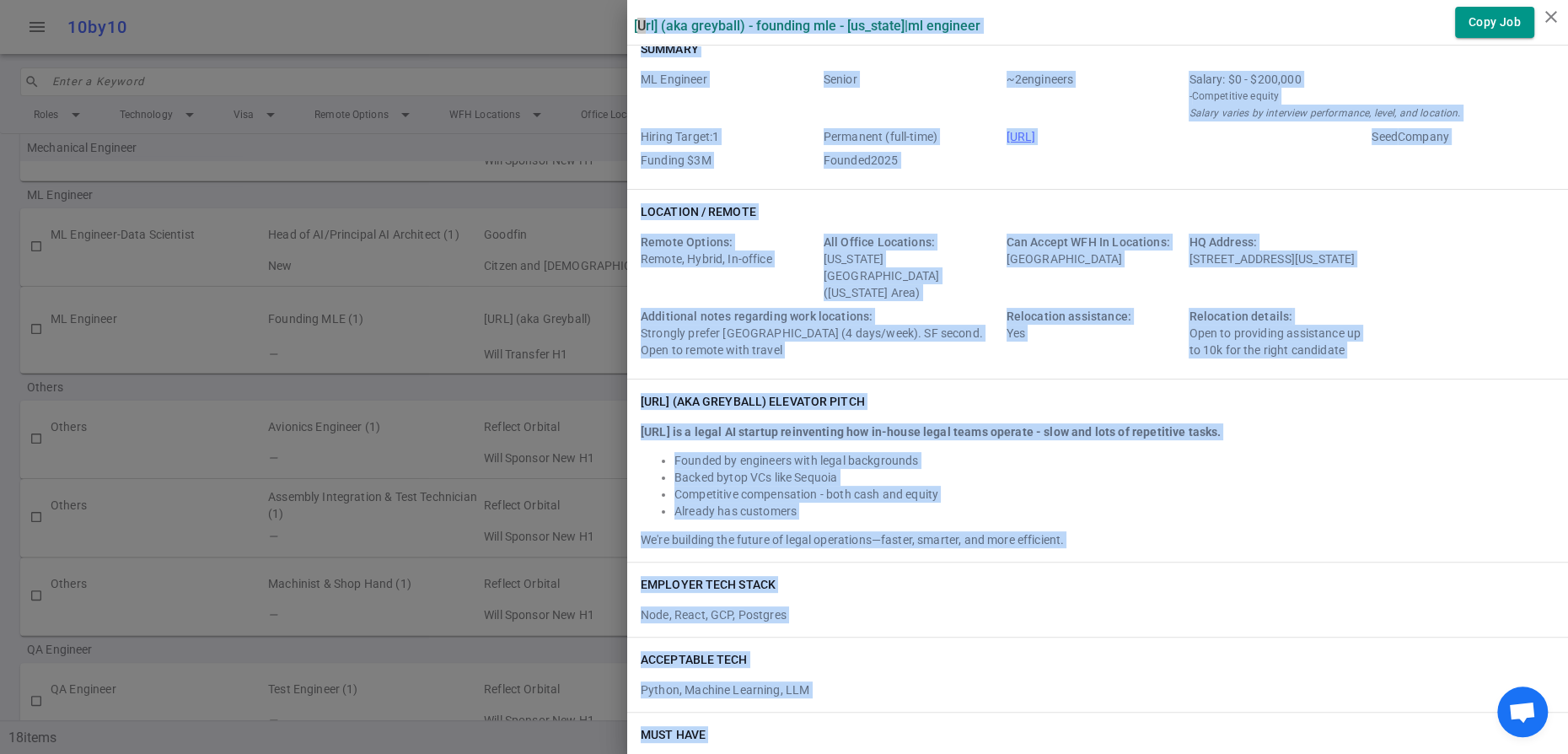
scroll to position [0, 0]
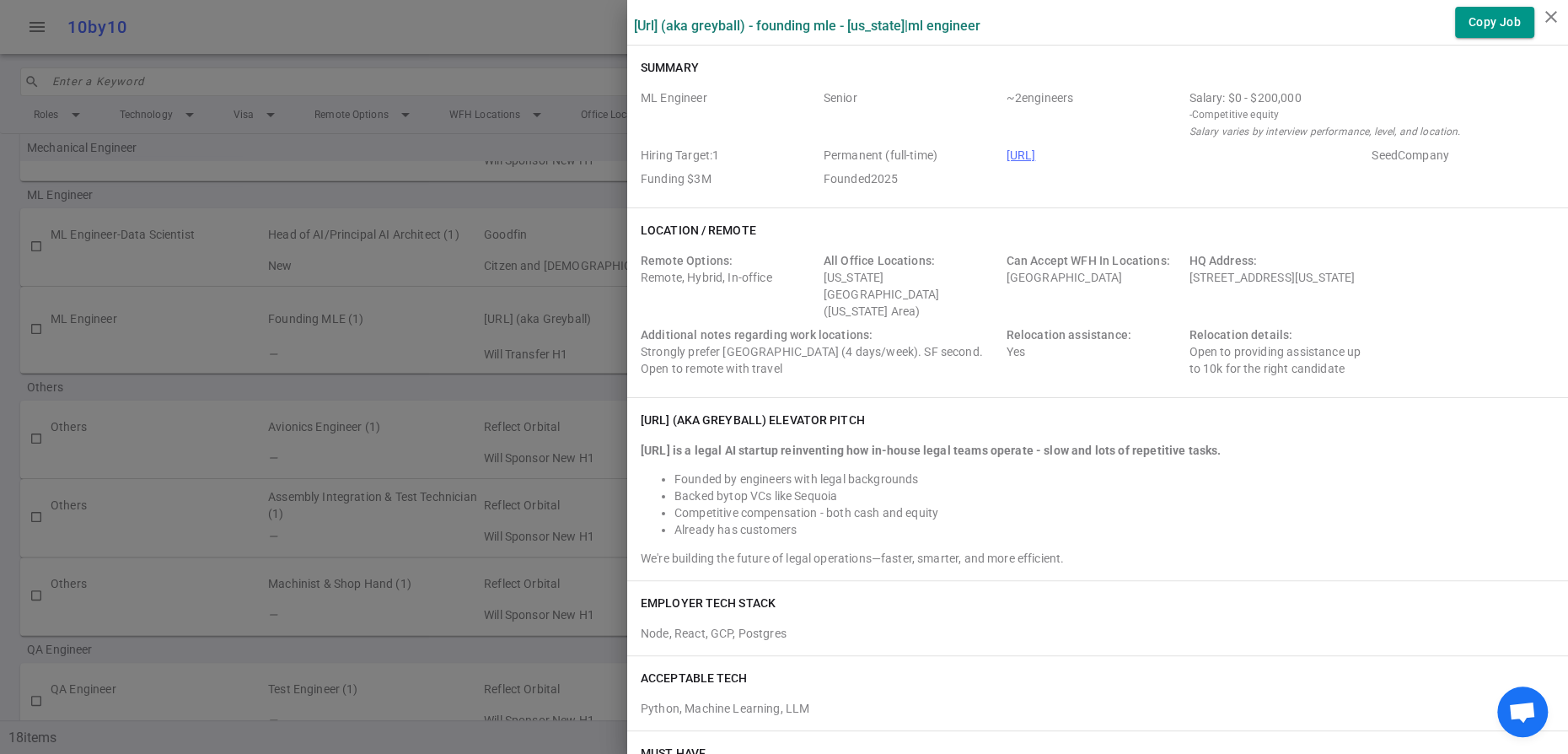
click at [561, 16] on div at bounding box center [784, 377] width 1568 height 754
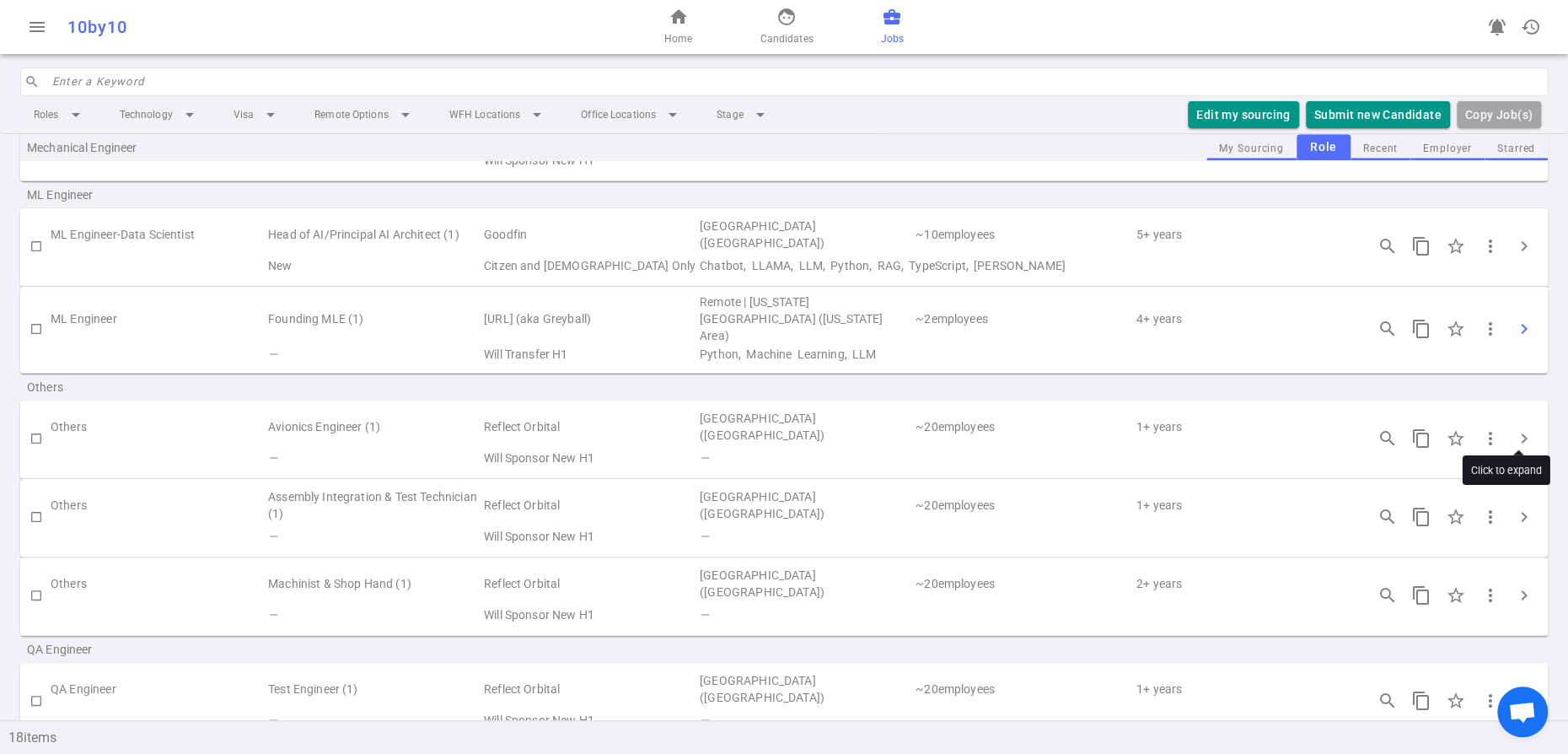
click at [1516, 339] on span "chevron_right" at bounding box center [1524, 329] width 20 height 20
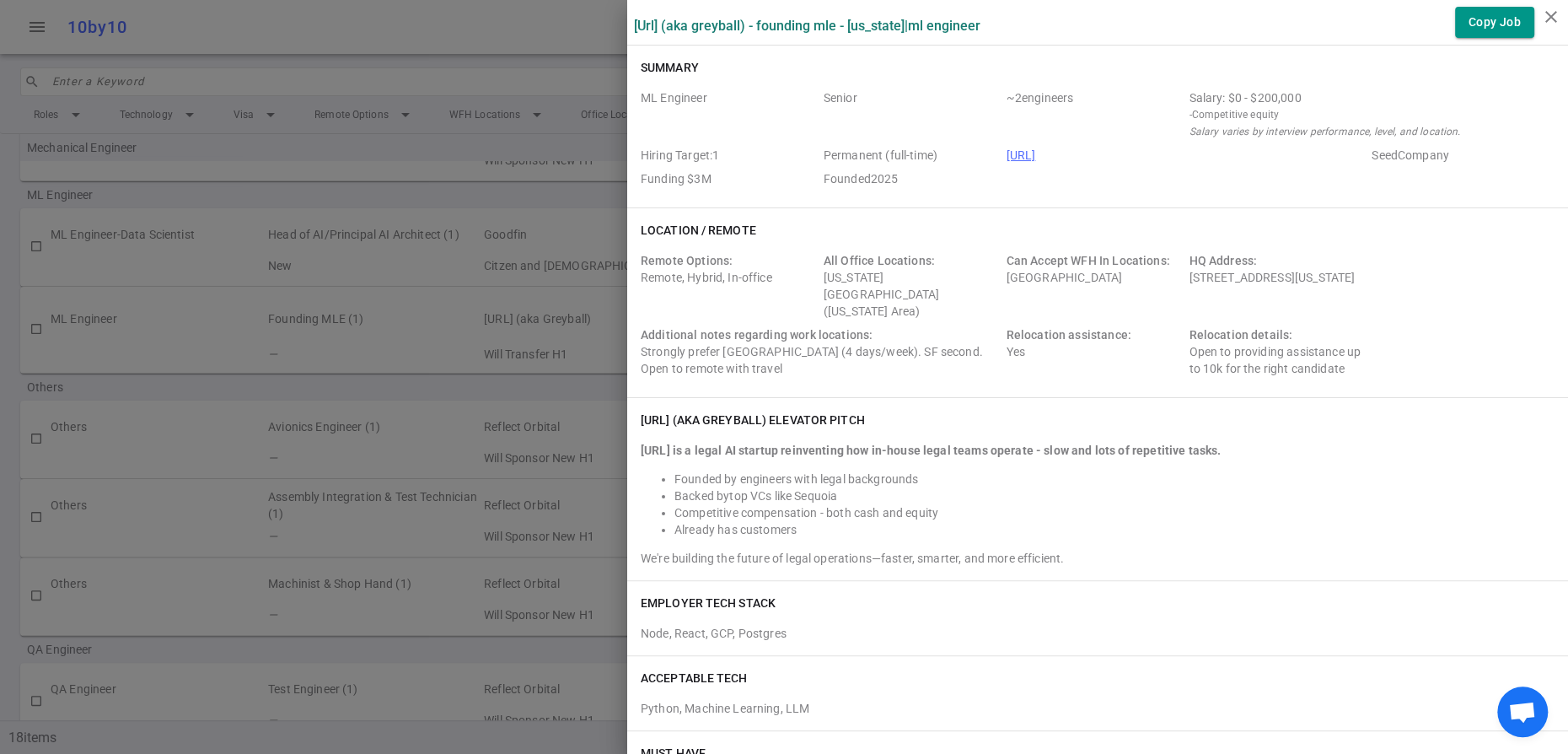
click at [503, 43] on div at bounding box center [784, 377] width 1568 height 754
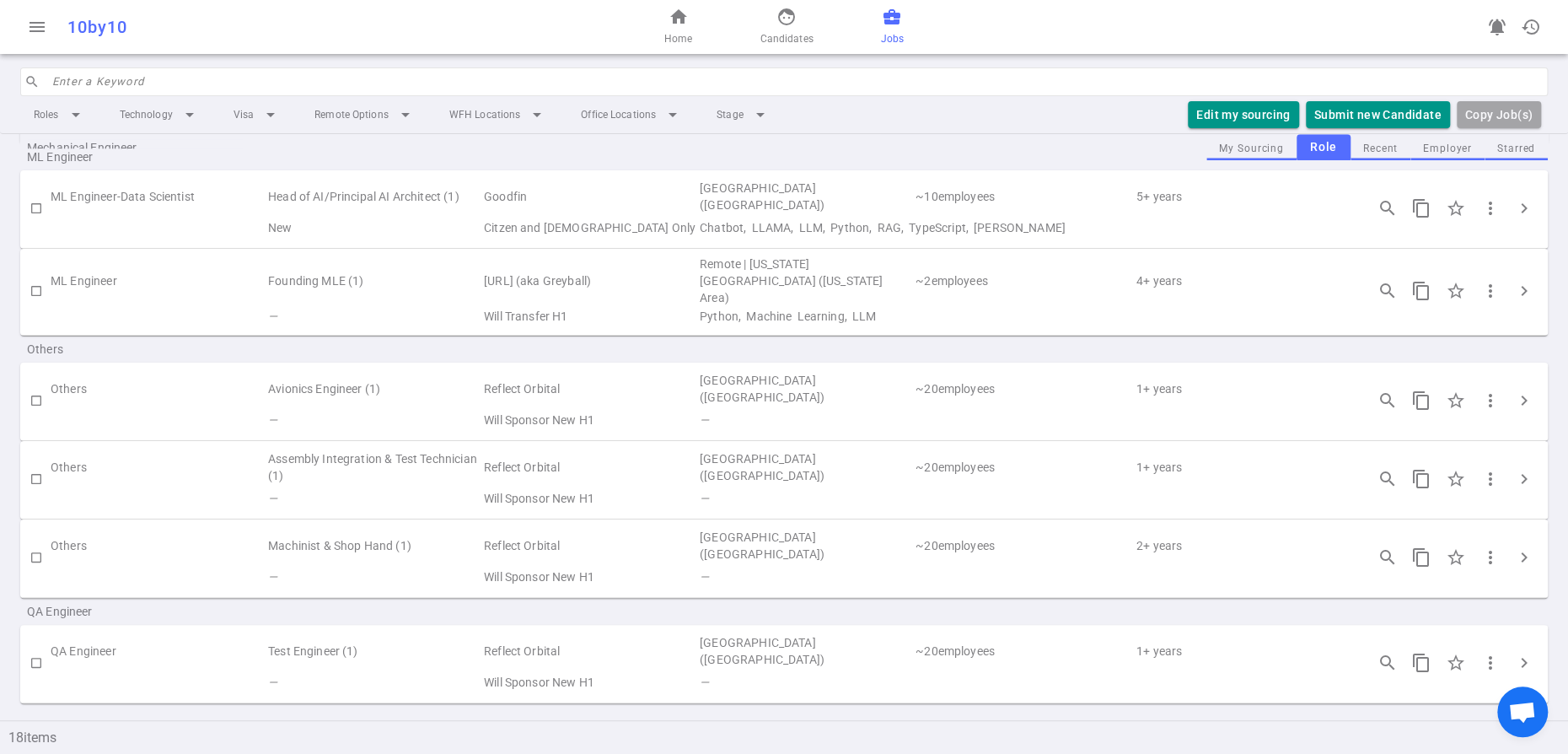
scroll to position [1128, 0]
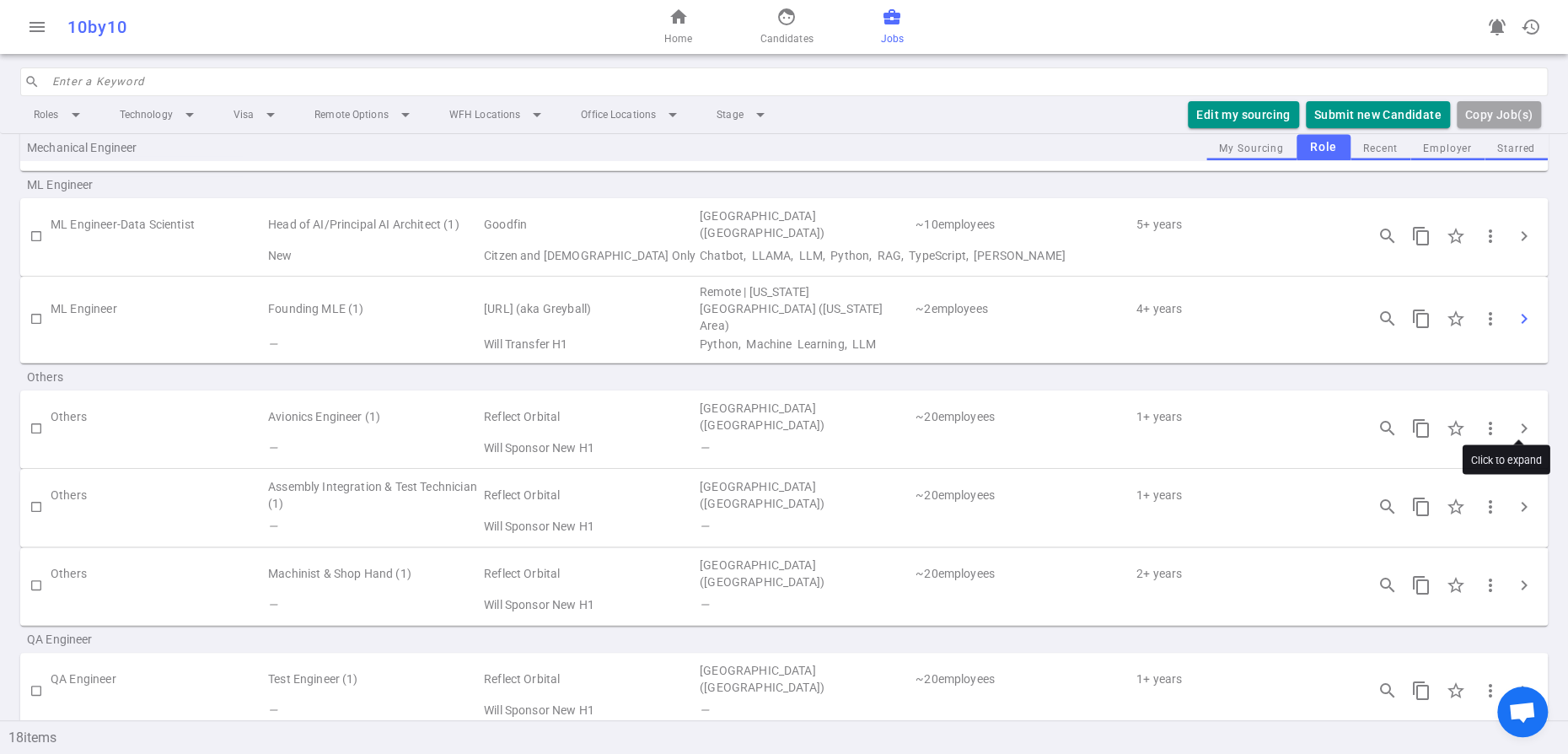
click at [1522, 329] on span "chevron_right" at bounding box center [1524, 318] width 20 height 20
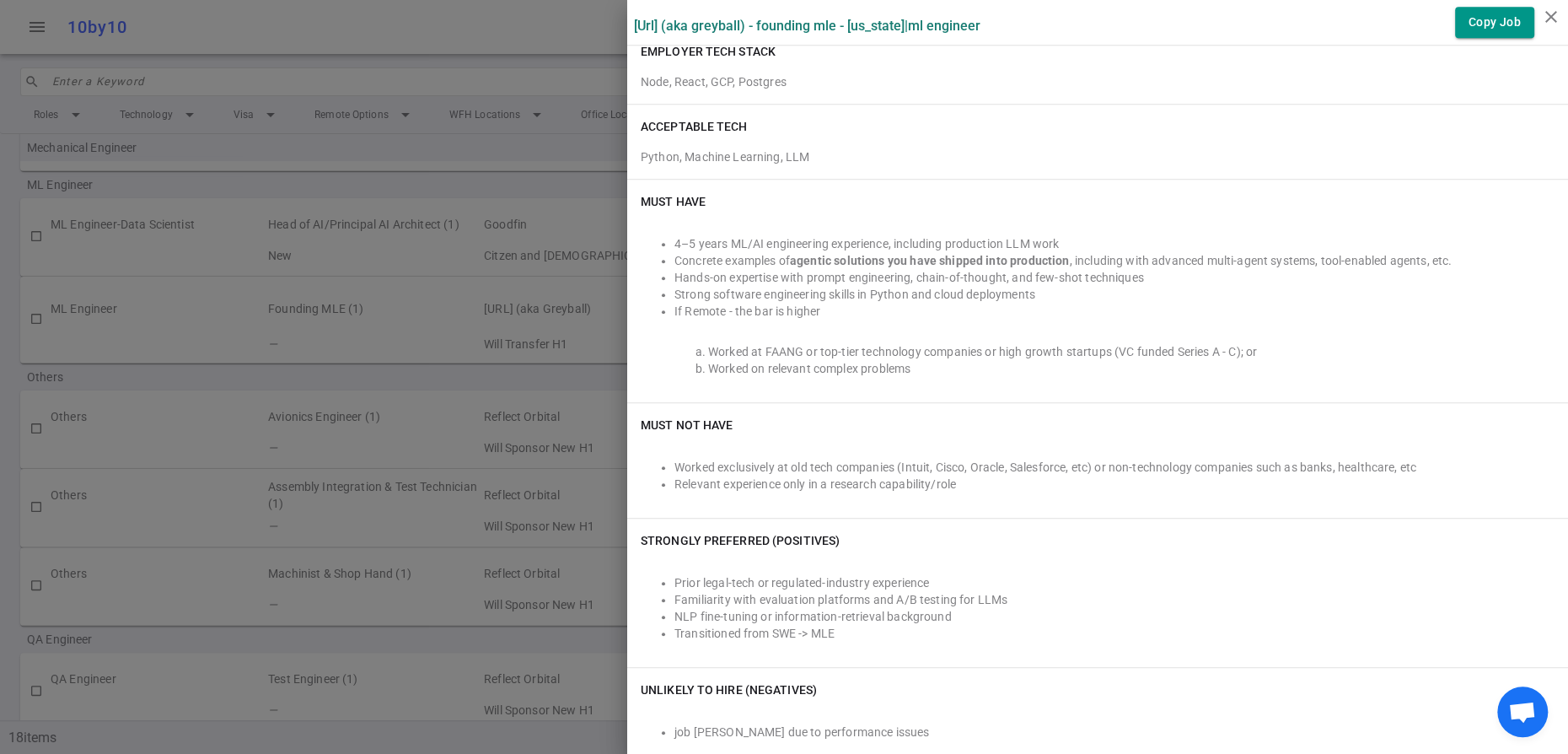
scroll to position [0, 0]
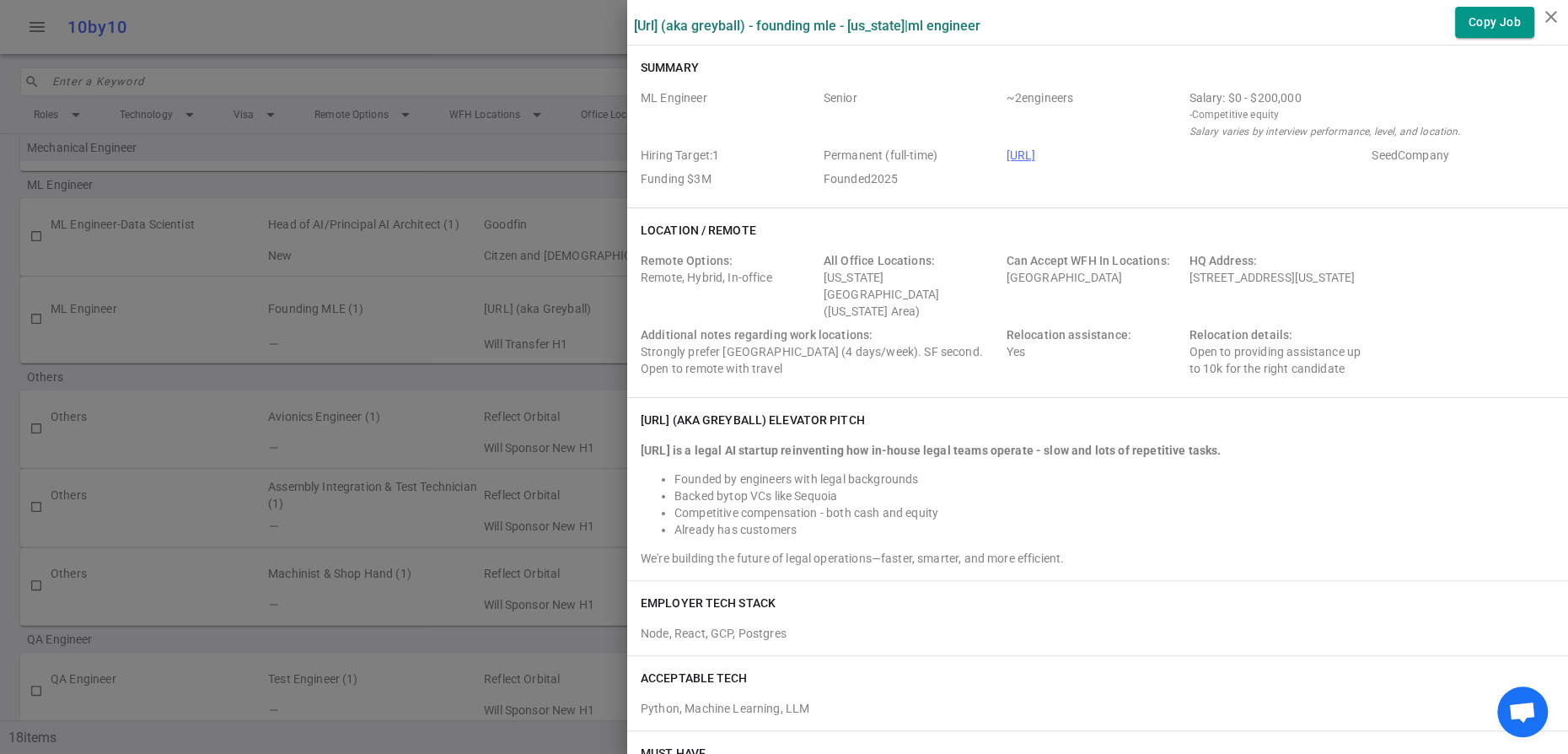
drag, startPoint x: 1403, startPoint y: 544, endPoint x: 645, endPoint y: 527, distance: 758.2
click at [645, 527] on div "[URL] is a legal AI startup reinventing how in-house legal teams operate - slow…" at bounding box center [1098, 500] width 914 height 132
copy strong "[URL] is a legal AI startup reinventing how in-house legal teams operate - slow…"
click at [1011, 377] on div "Relocation assistance: Yes" at bounding box center [1095, 351] width 176 height 51
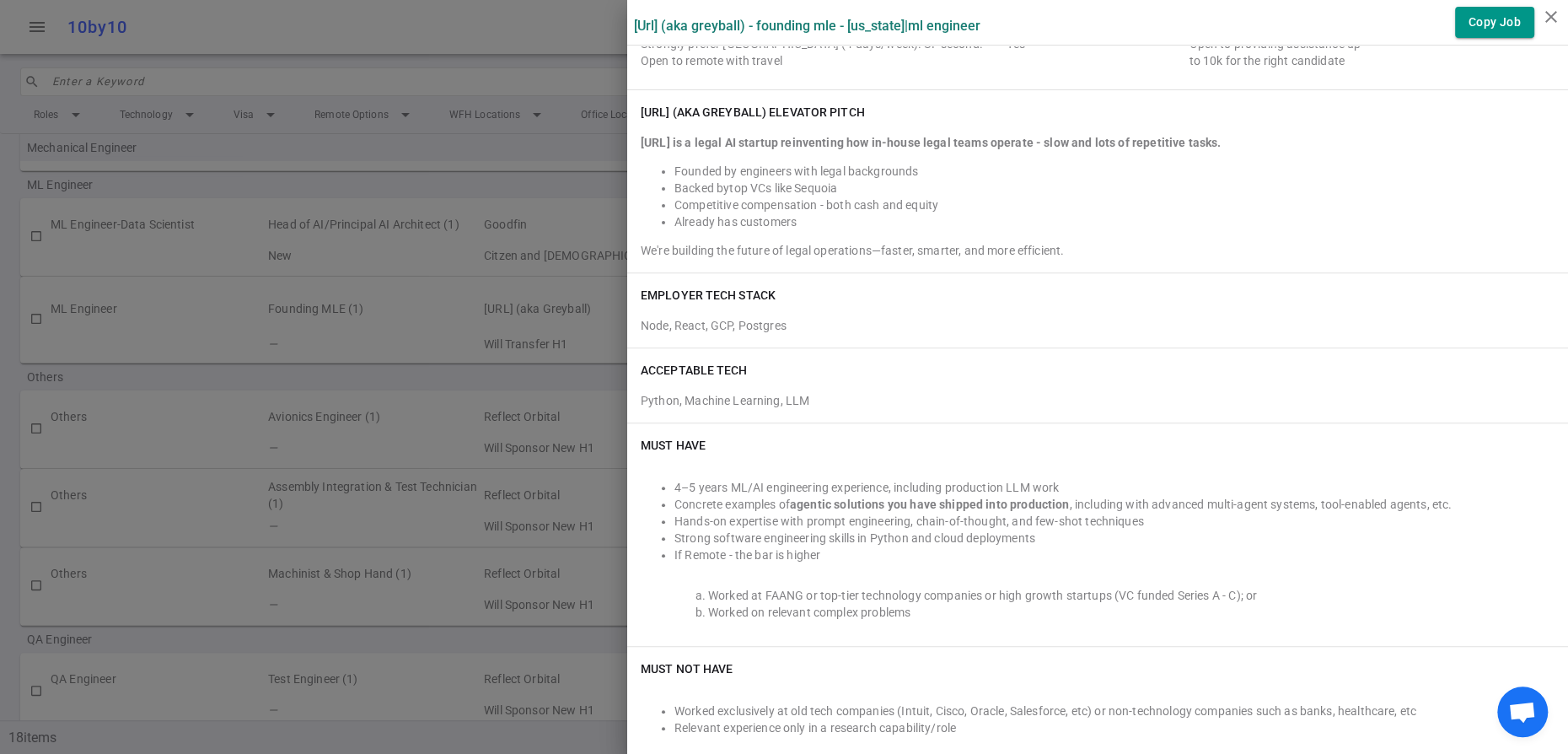
scroll to position [332, 0]
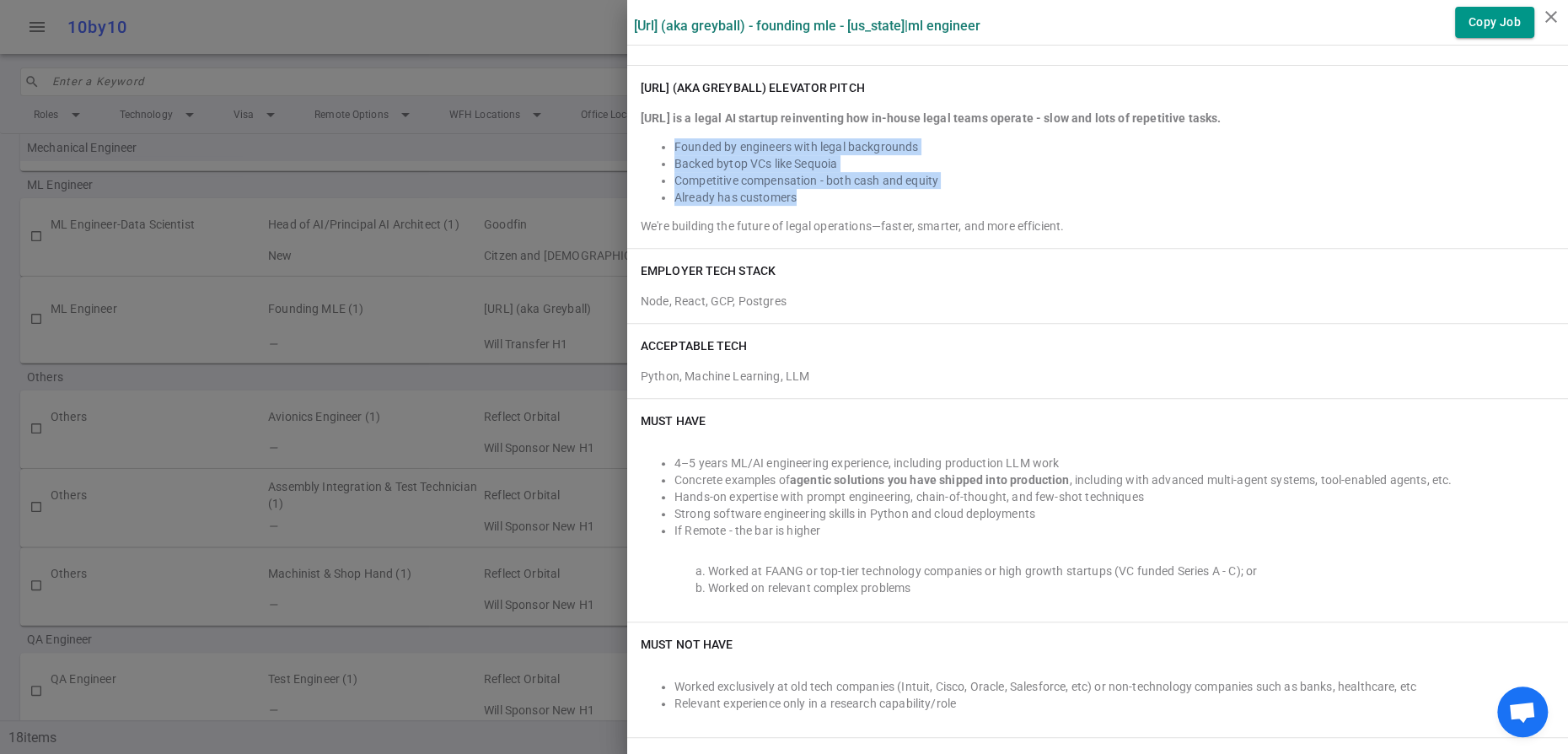
drag, startPoint x: 850, startPoint y: 314, endPoint x: 677, endPoint y: 235, distance: 190.2
click at [677, 206] on ul "Founded by engineers with legal backgrounds Backed by top VCs like Sequoia Comp…" at bounding box center [1098, 172] width 914 height 67
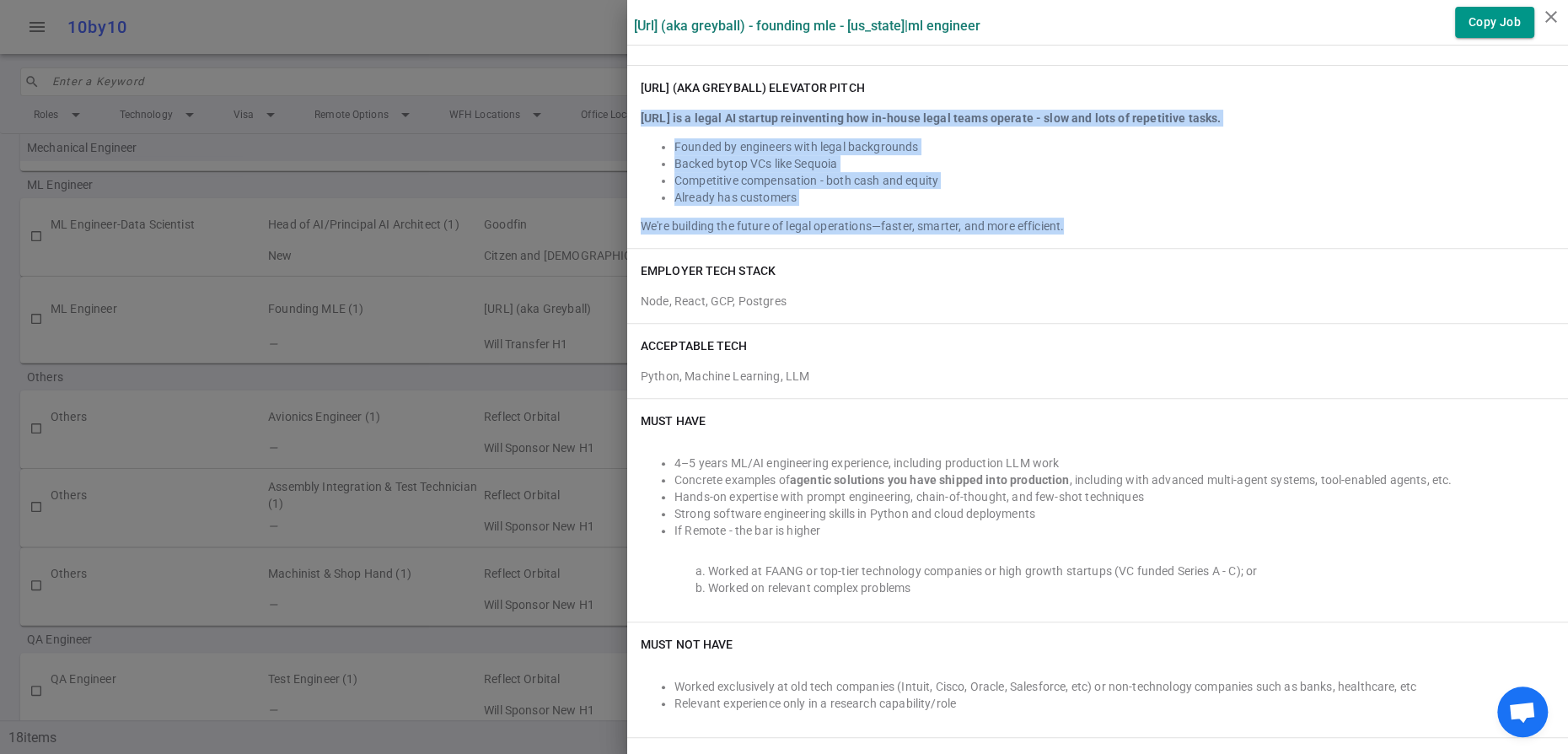
drag, startPoint x: 1193, startPoint y: 338, endPoint x: 646, endPoint y: 211, distance: 561.5
click at [646, 211] on div "[URL] is a legal AI startup reinventing how in-house legal teams operate - slow…" at bounding box center [1098, 172] width 914 height 125
copy div "[URL] is a legal AI startup reinventing how in-house legal teams operate - slow…"
